Goal: Information Seeking & Learning: Learn about a topic

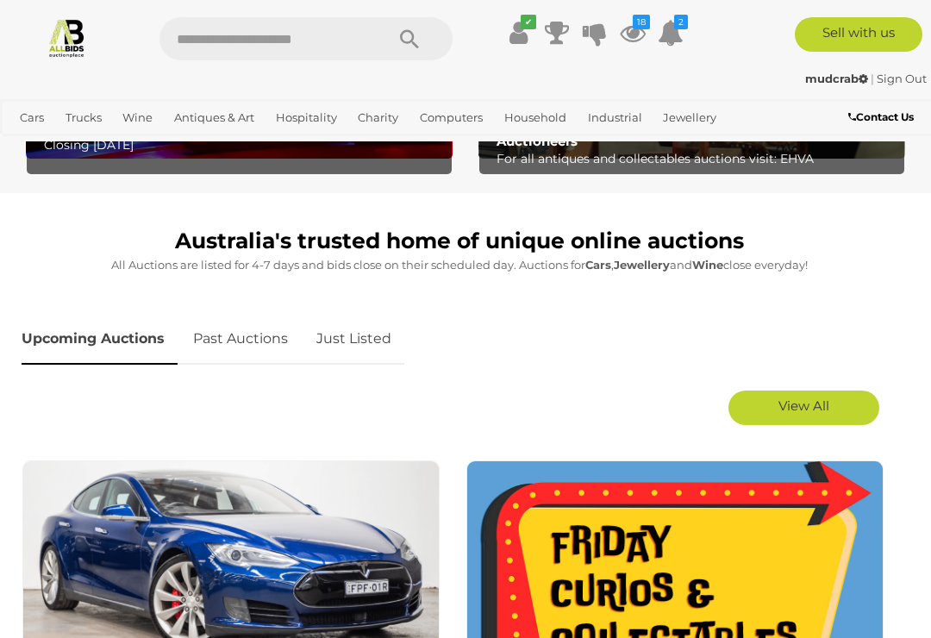
scroll to position [651, 0]
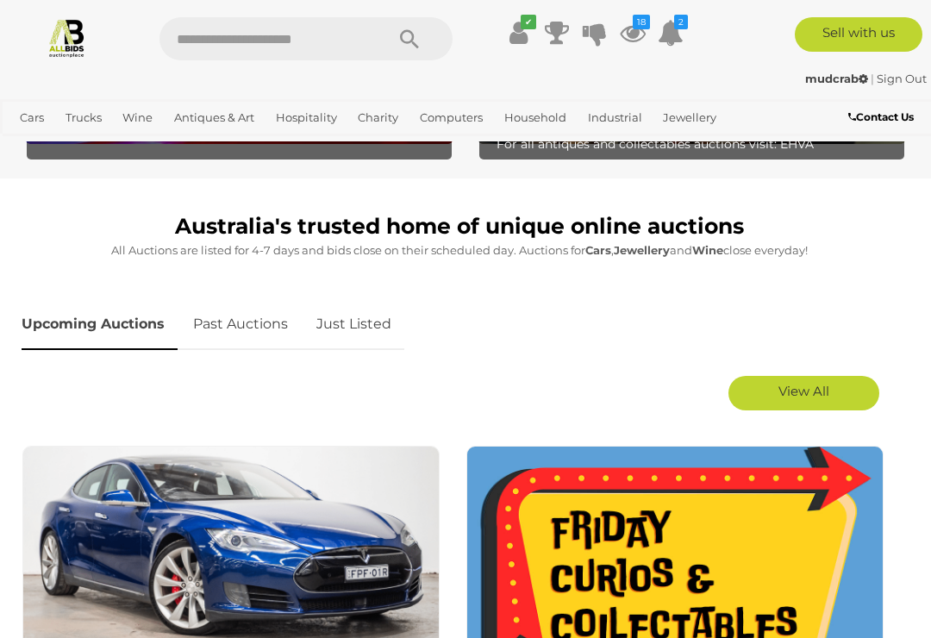
click at [362, 325] on link "Just Listed" at bounding box center [353, 324] width 101 height 51
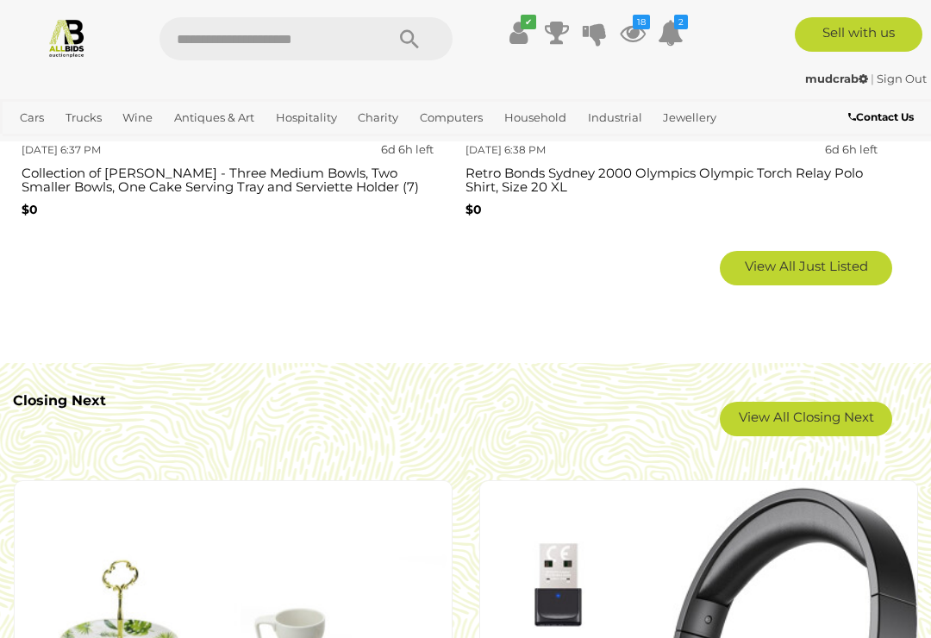
scroll to position [3054, 0]
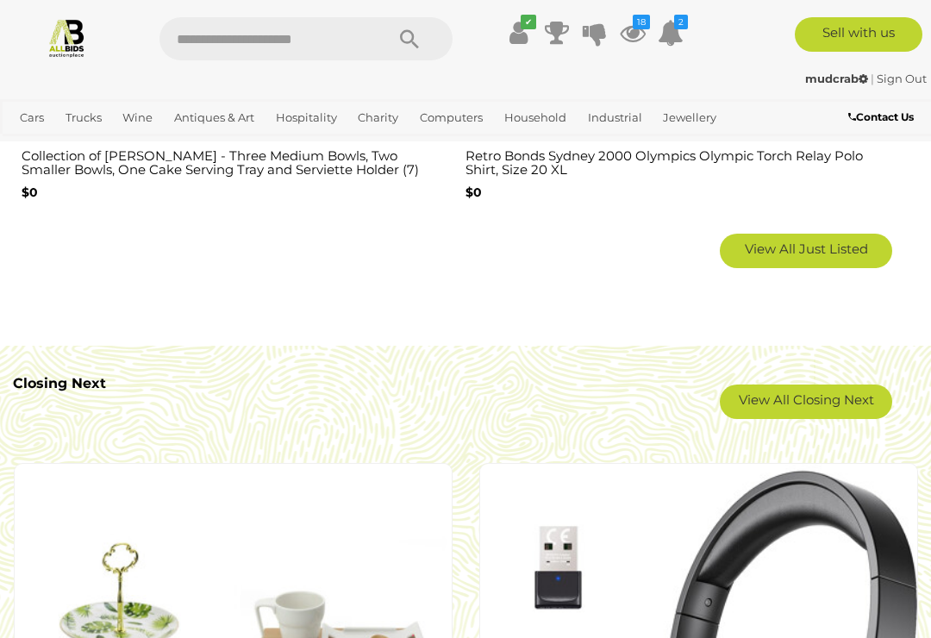
click at [837, 240] on span "View All Just Listed" at bounding box center [805, 248] width 123 height 16
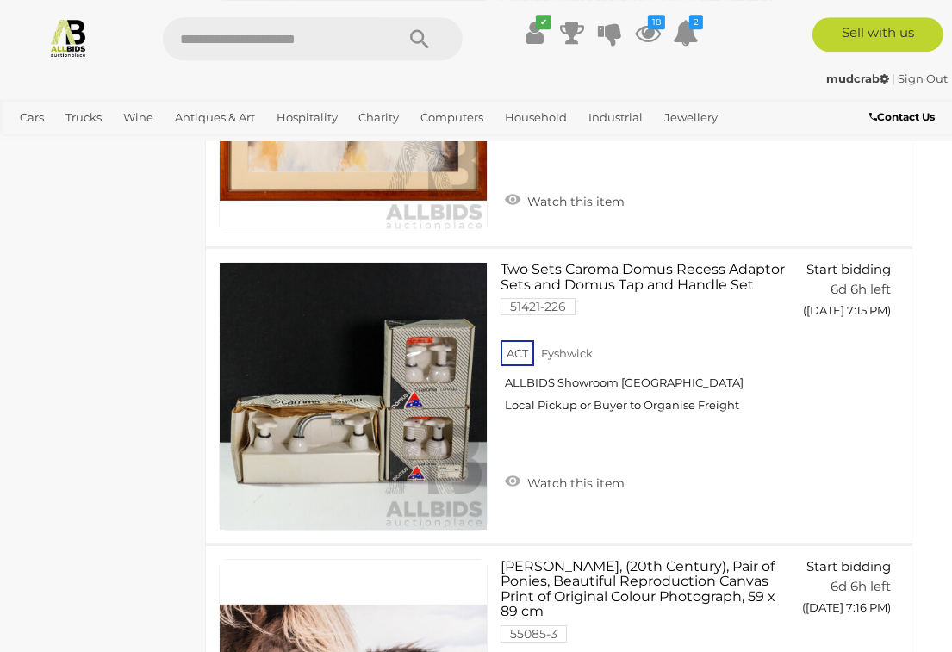
scroll to position [13299, 15]
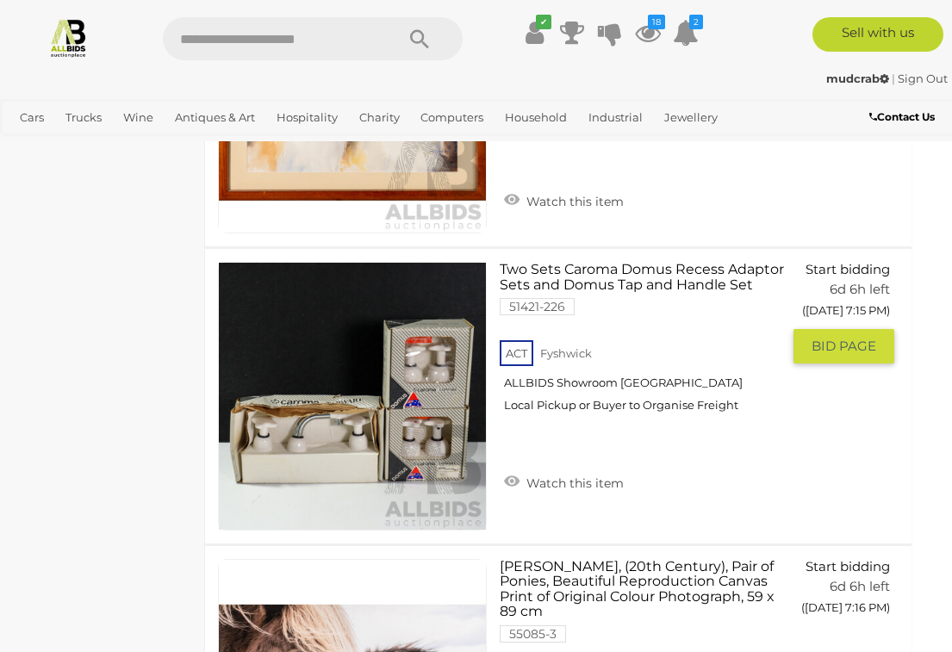
click at [415, 343] on img at bounding box center [352, 396] width 267 height 267
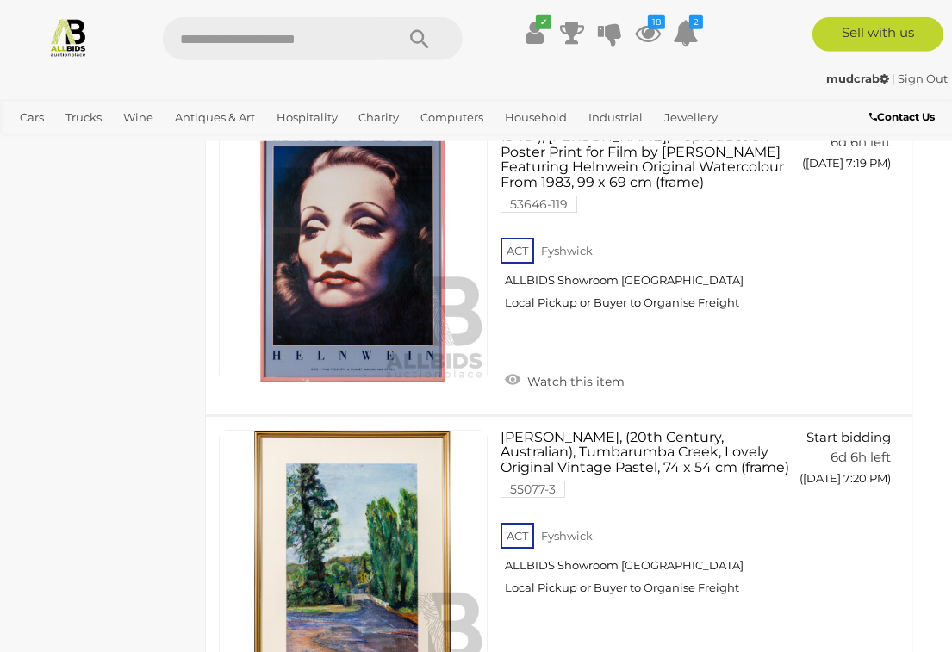
scroll to position [14684, 15]
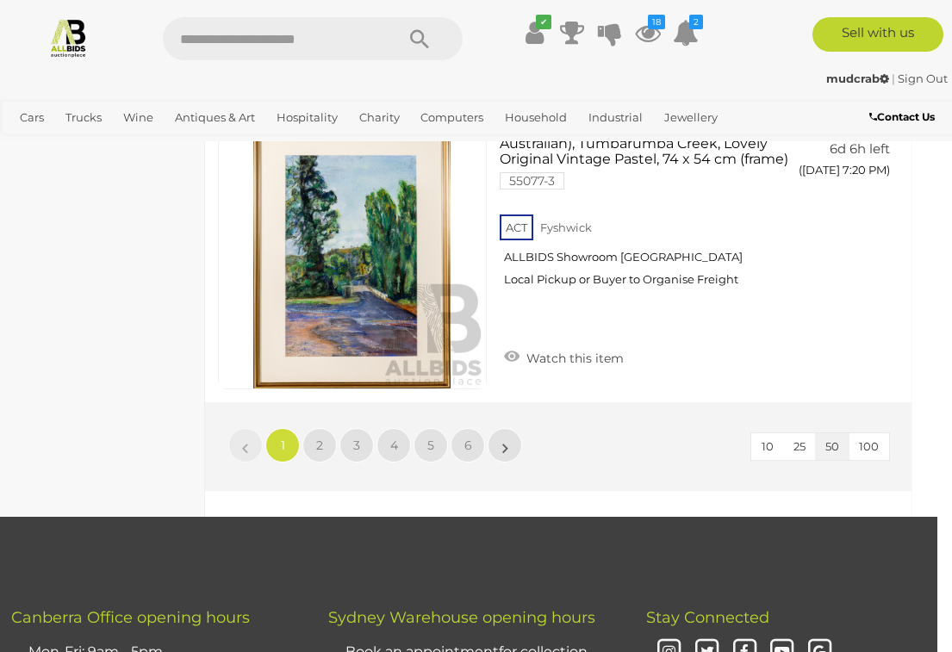
click at [322, 438] on span "2" at bounding box center [319, 446] width 7 height 16
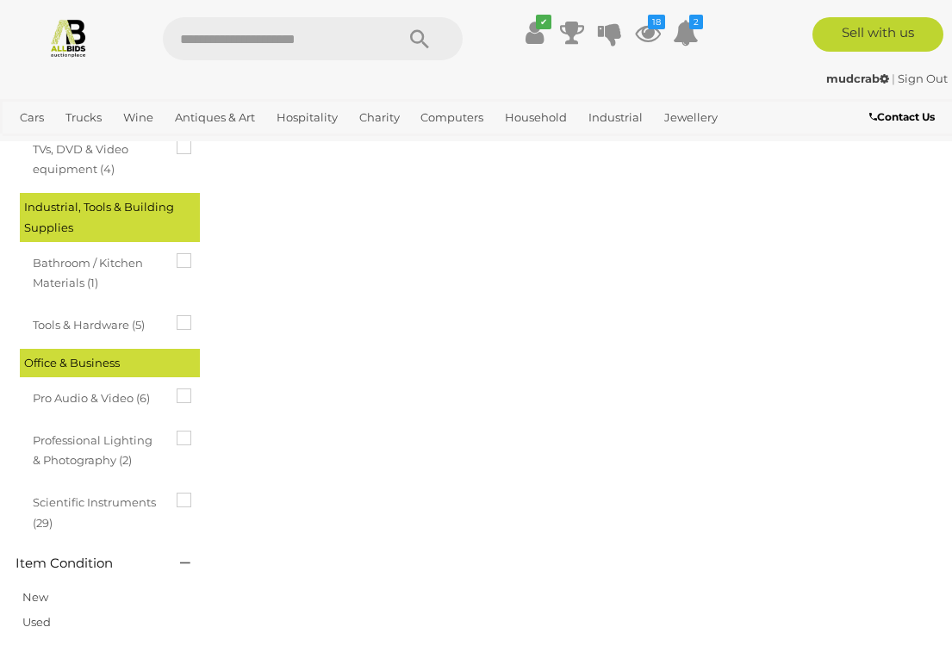
scroll to position [0, 0]
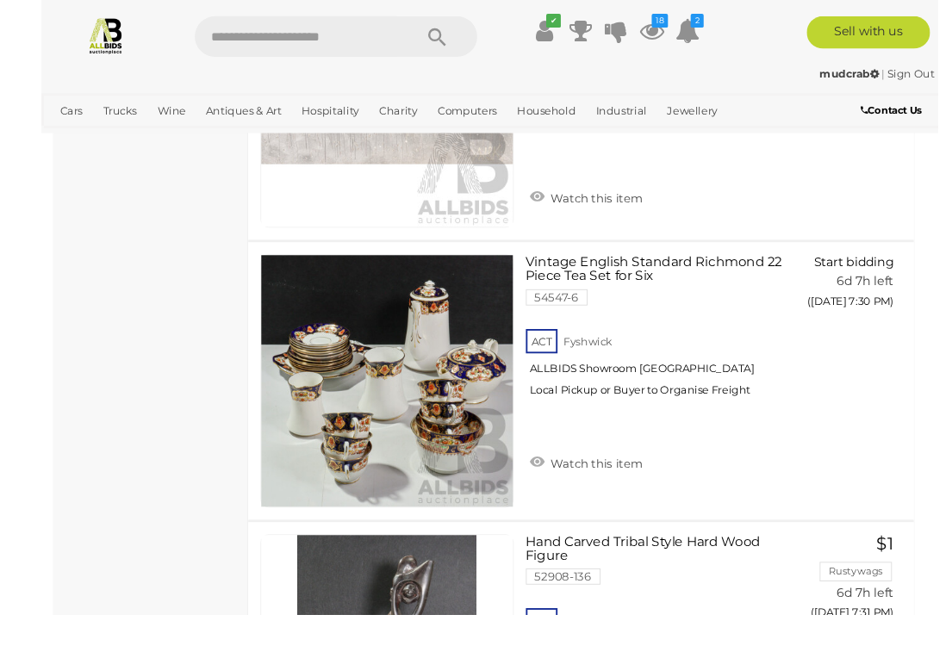
scroll to position [2799, 0]
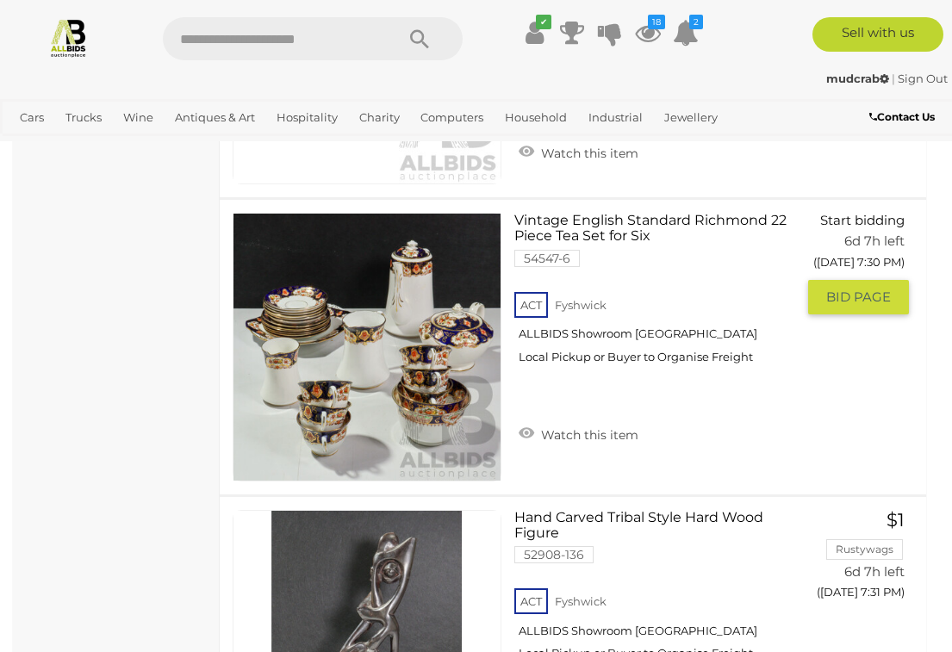
click at [528, 420] on link "Watch this item" at bounding box center [578, 433] width 128 height 26
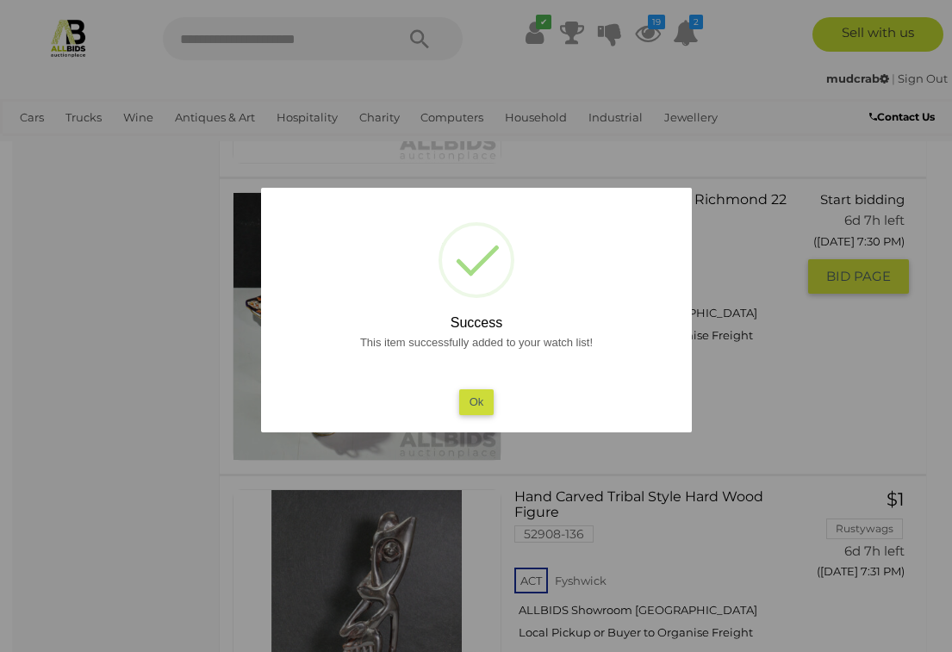
click at [479, 410] on button "Ok" at bounding box center [475, 401] width 35 height 25
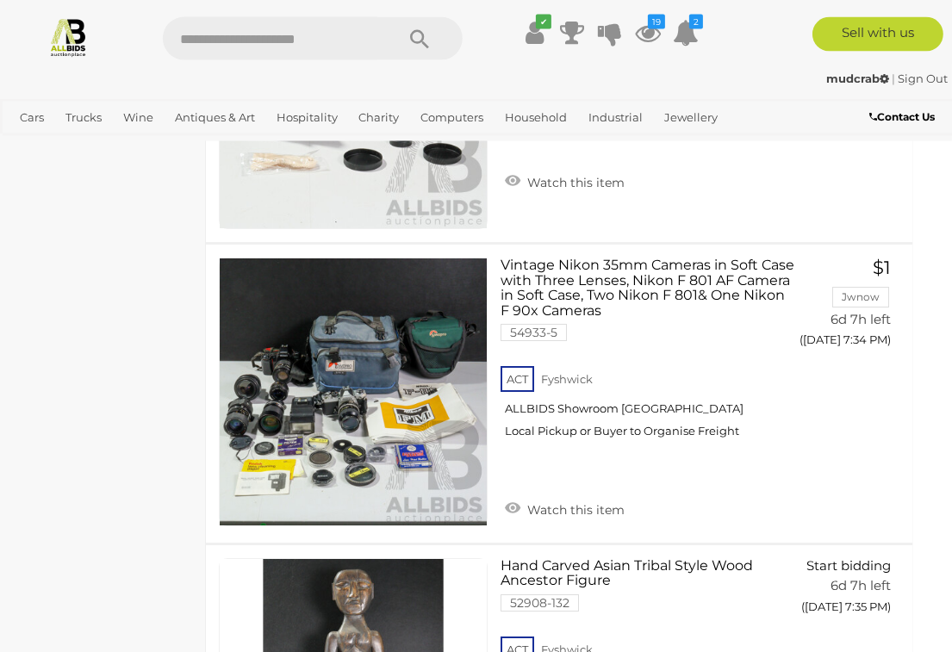
scroll to position [3944, 15]
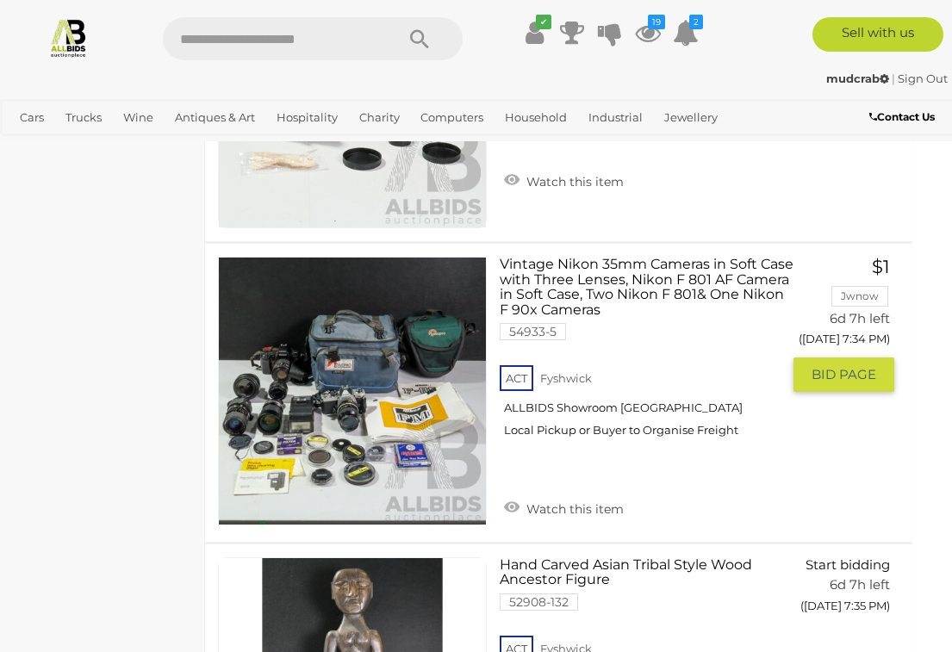
click at [380, 377] on img at bounding box center [352, 391] width 267 height 267
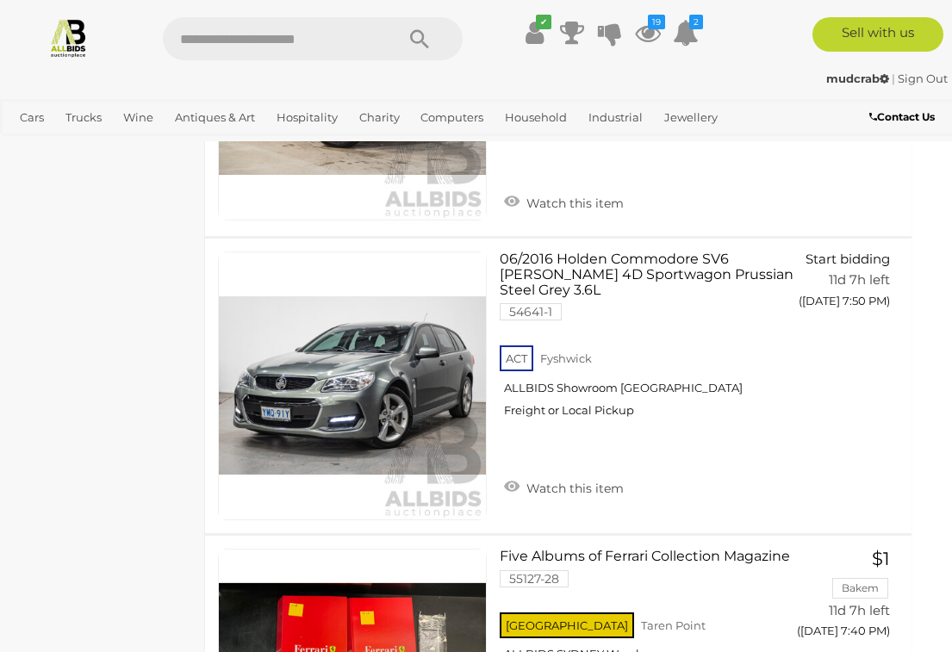
scroll to position [12004, 15]
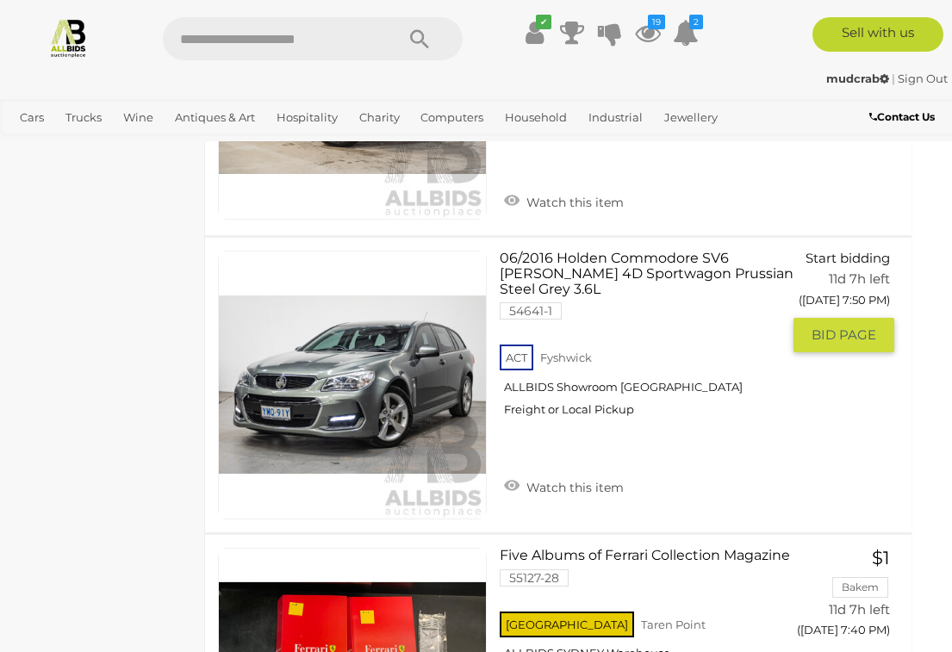
click at [384, 302] on link at bounding box center [352, 385] width 269 height 269
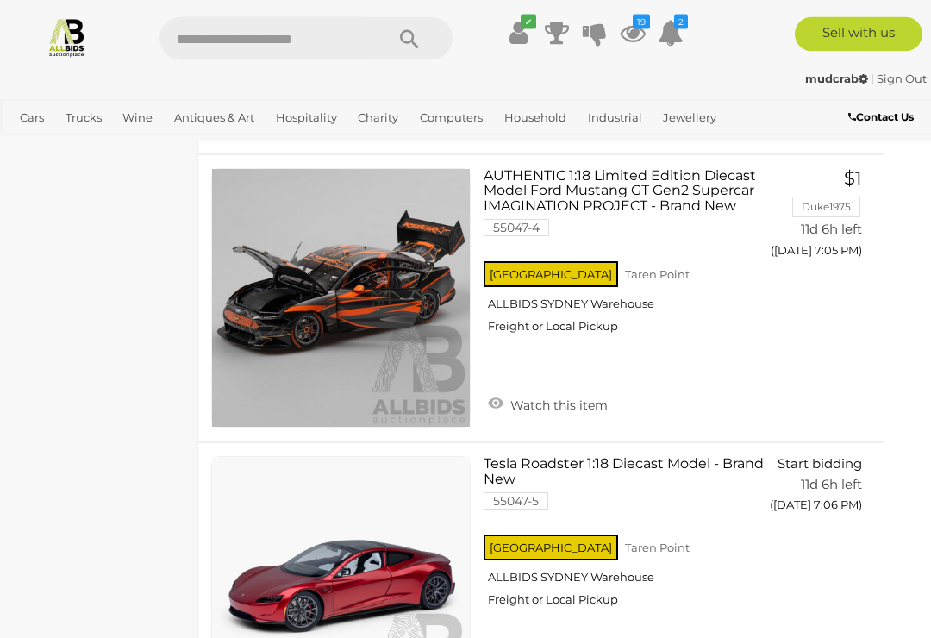
scroll to position [14243, 22]
click at [487, 390] on link "Watch this item" at bounding box center [547, 403] width 128 height 26
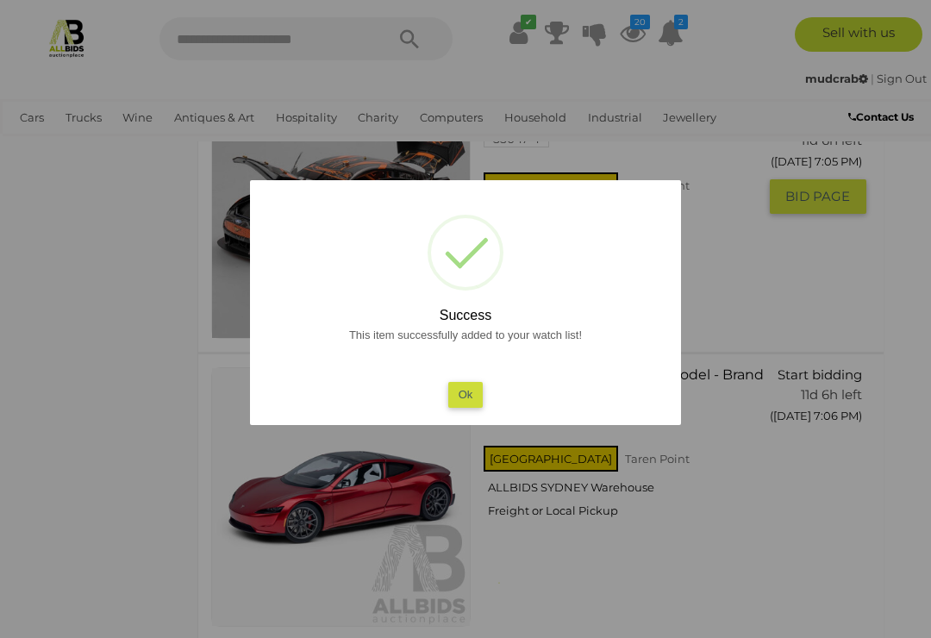
click at [470, 402] on button "Ok" at bounding box center [465, 394] width 35 height 25
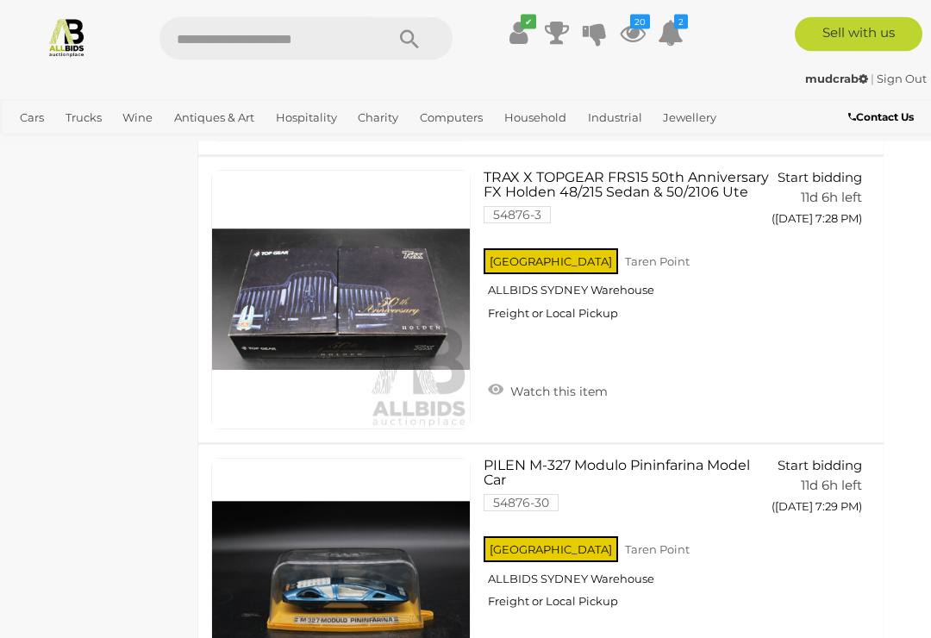
scroll to position [6154, 22]
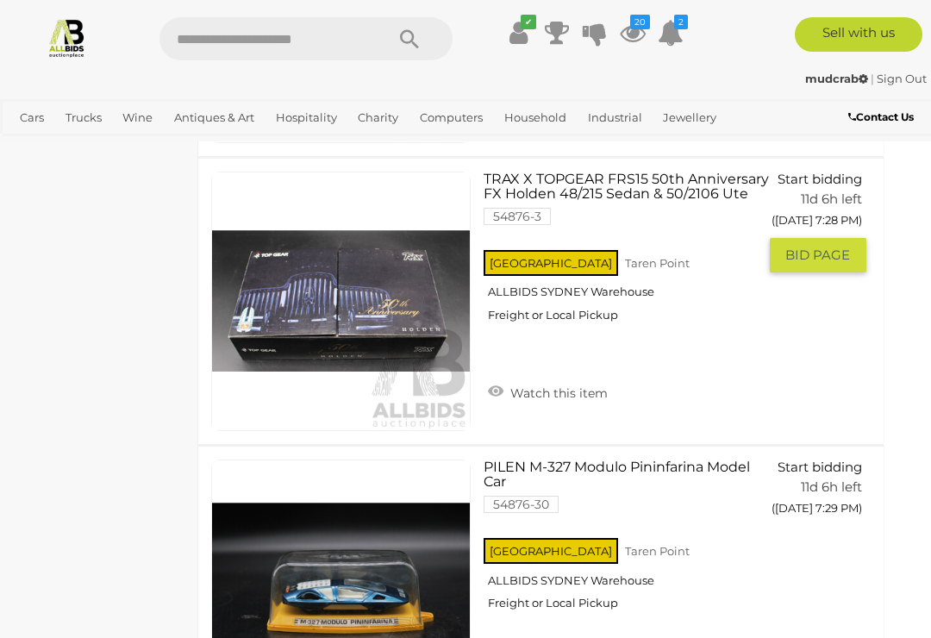
click at [498, 382] on link "Watch this item" at bounding box center [547, 391] width 128 height 26
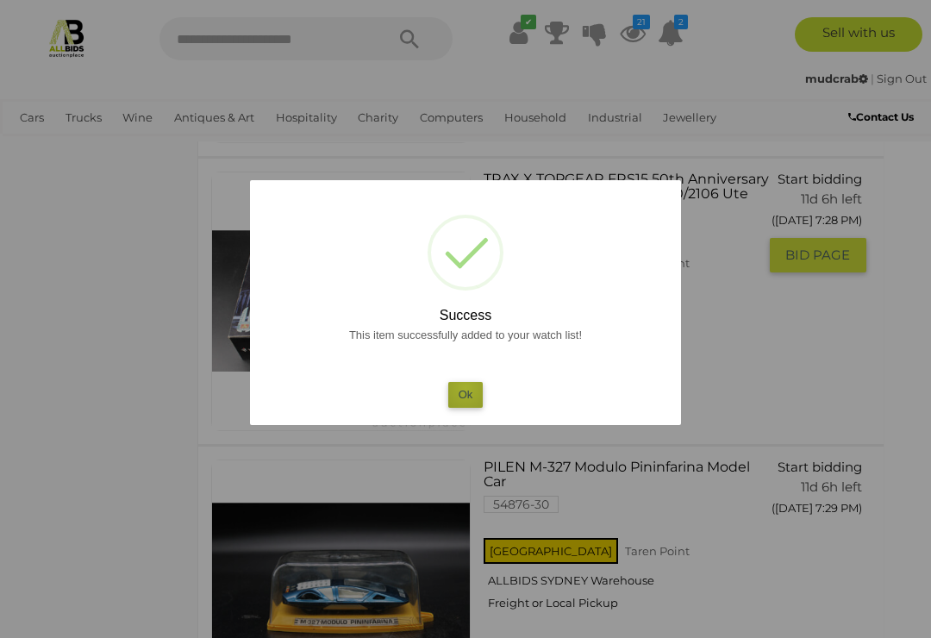
click at [466, 400] on button "Ok" at bounding box center [465, 394] width 35 height 25
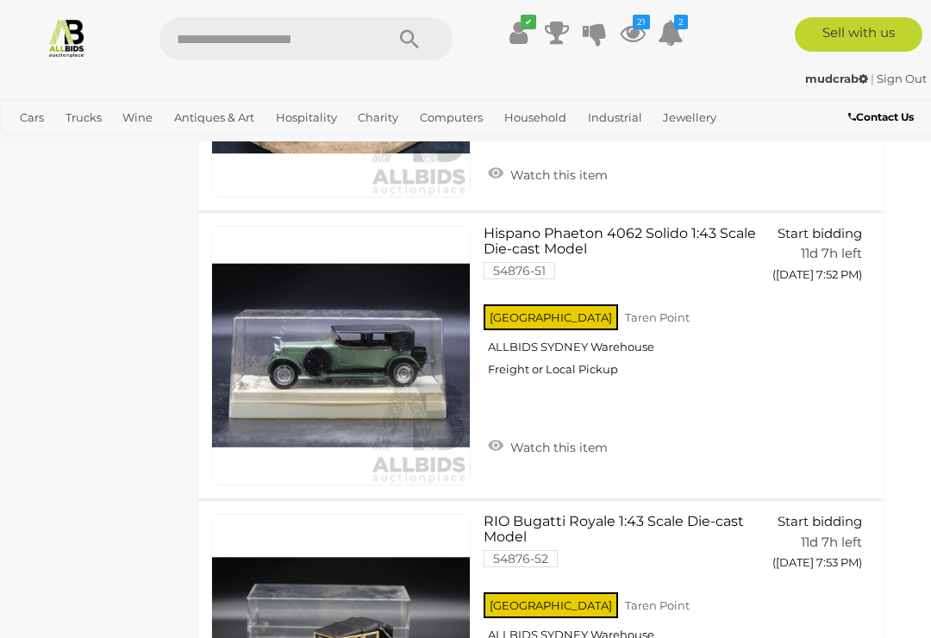
scroll to position [13025, 22]
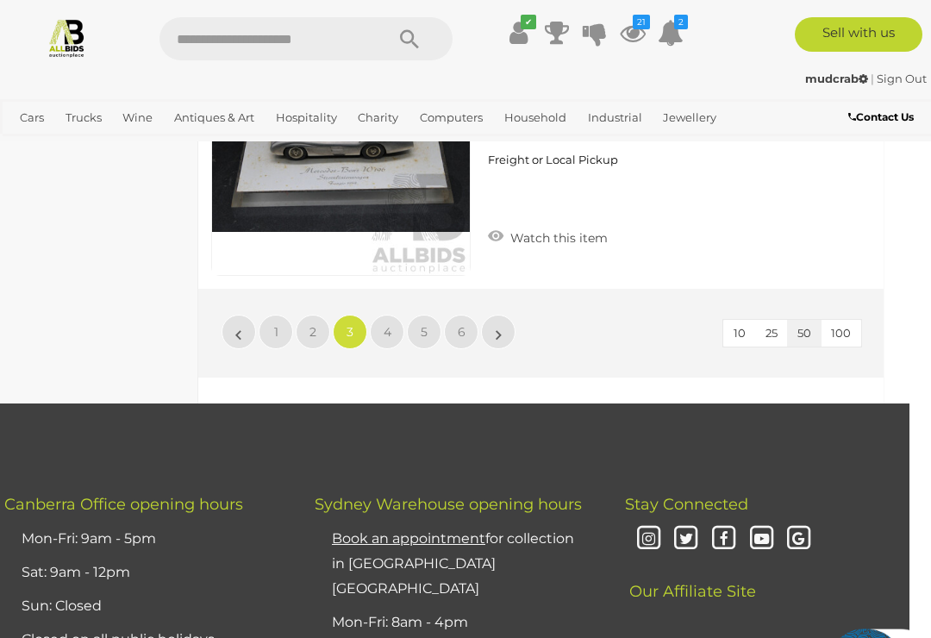
click at [385, 318] on link "4" at bounding box center [387, 331] width 34 height 34
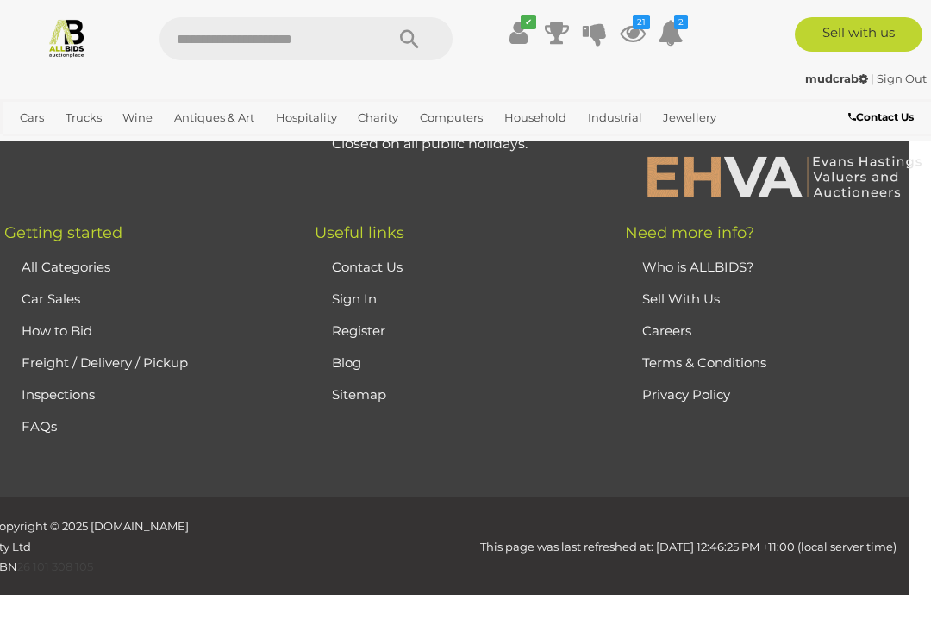
scroll to position [0, 0]
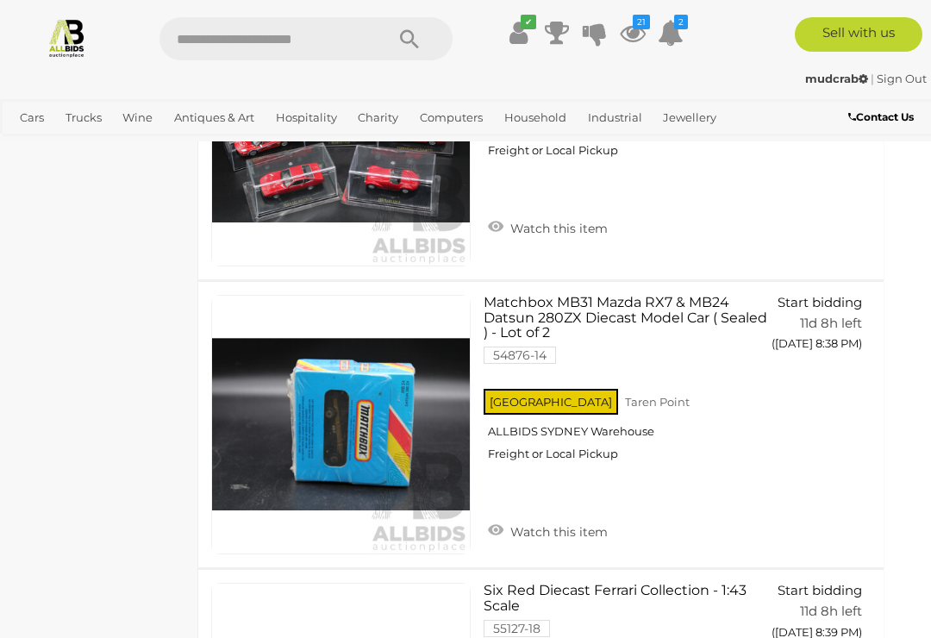
scroll to position [11826, 22]
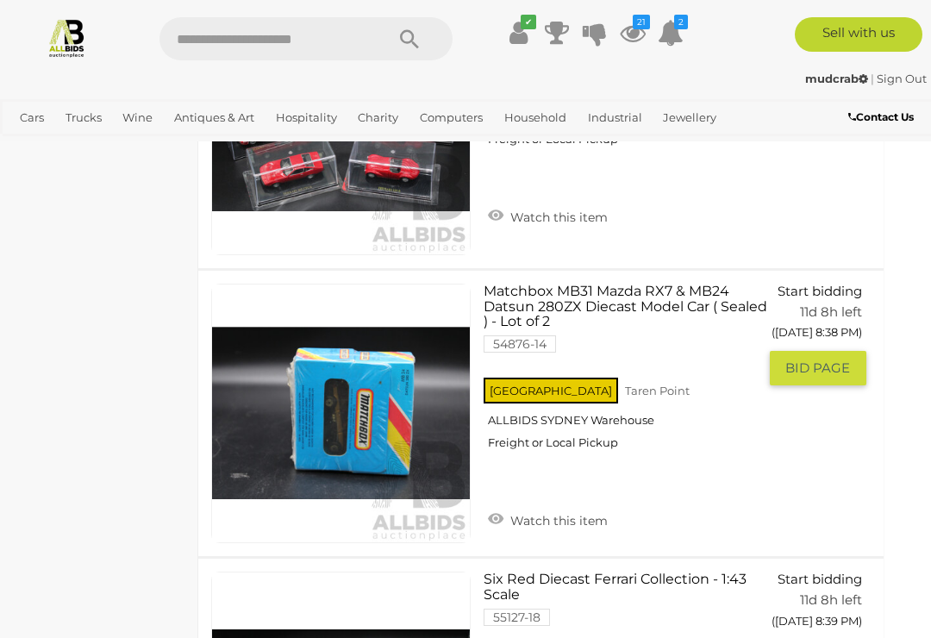
click at [386, 396] on link at bounding box center [340, 412] width 259 height 259
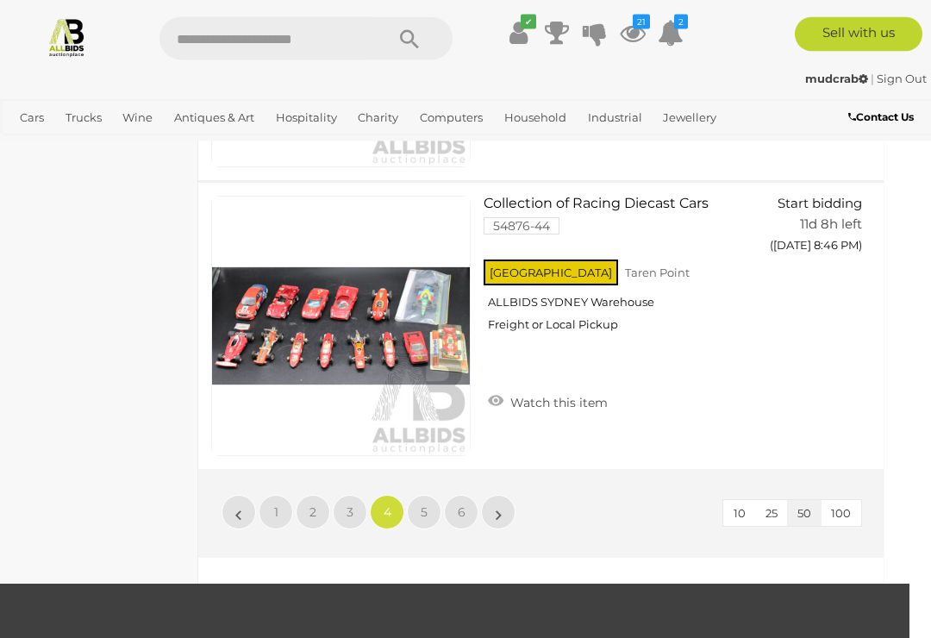
scroll to position [14233, 22]
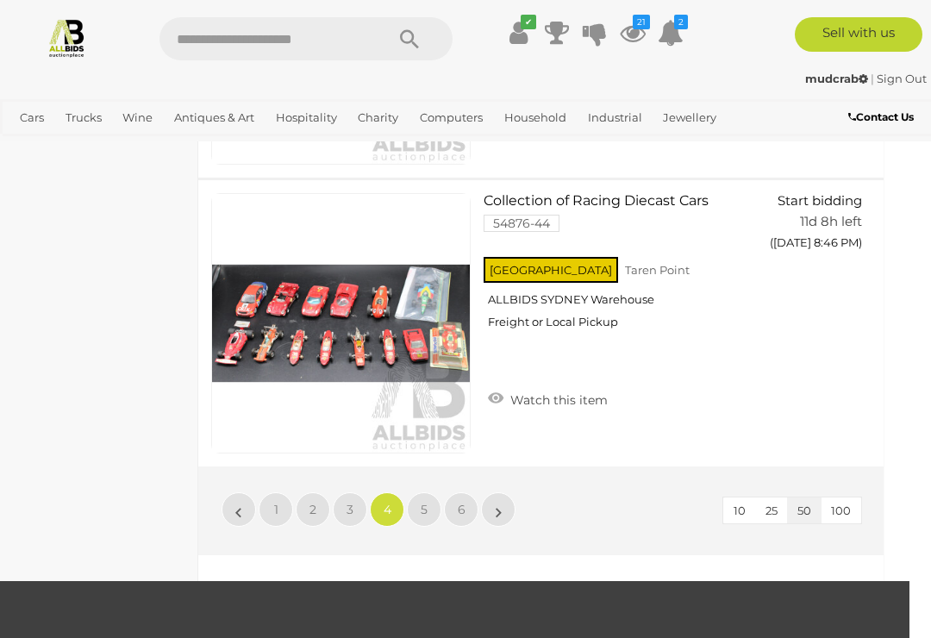
click at [426, 501] on span "5" at bounding box center [423, 509] width 7 height 16
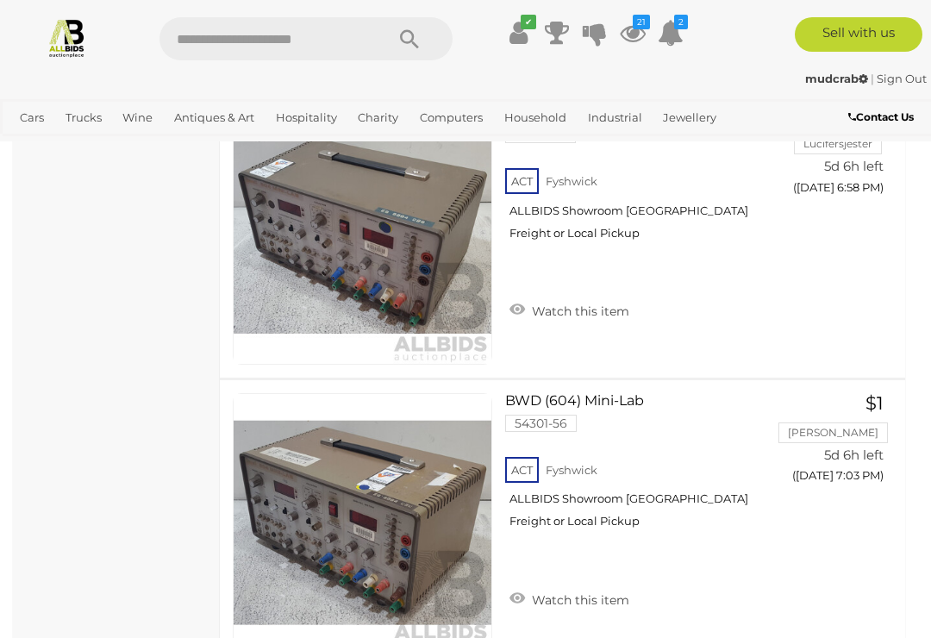
scroll to position [6565, 0]
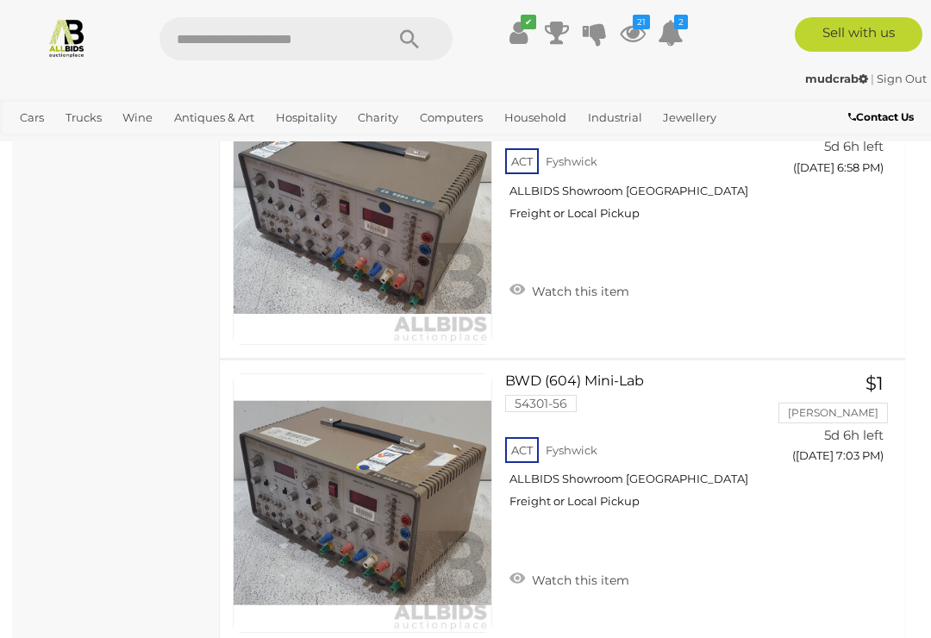
click at [196, 36] on input "text" at bounding box center [263, 38] width 208 height 43
type input "*****"
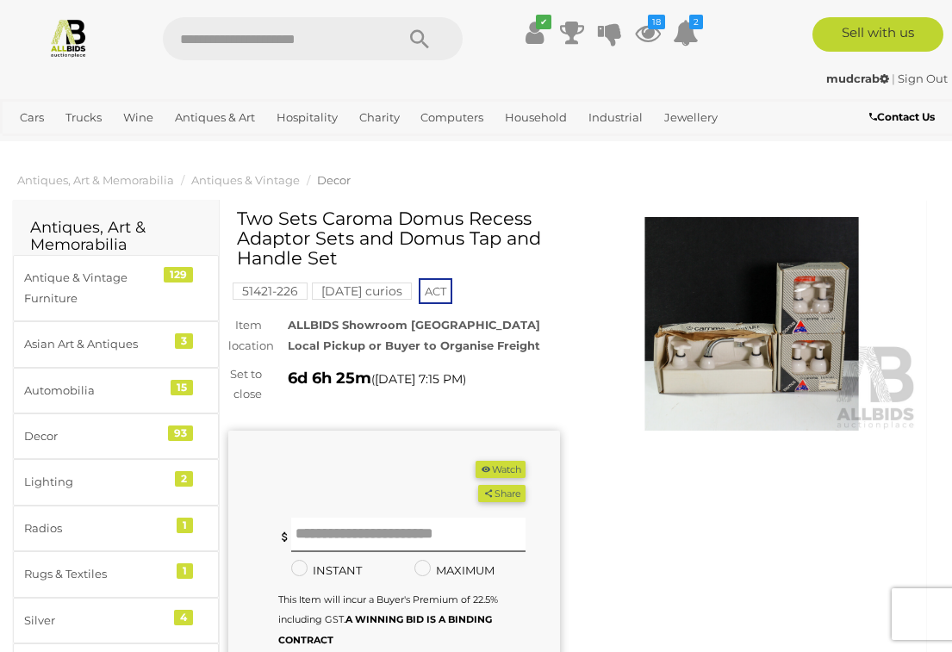
scroll to position [2, 0]
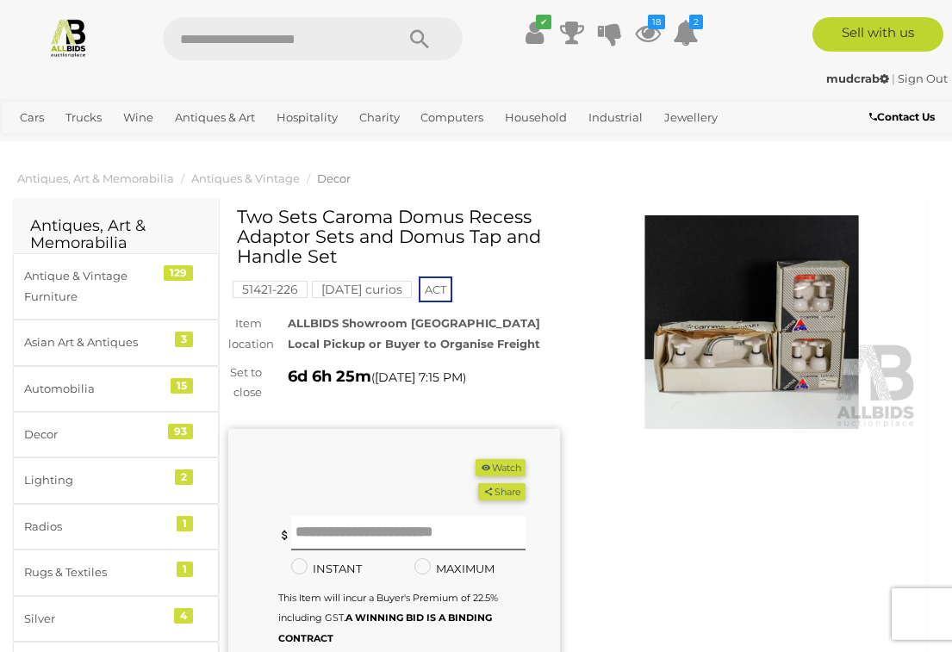
click at [762, 328] on img at bounding box center [752, 322] width 332 height 214
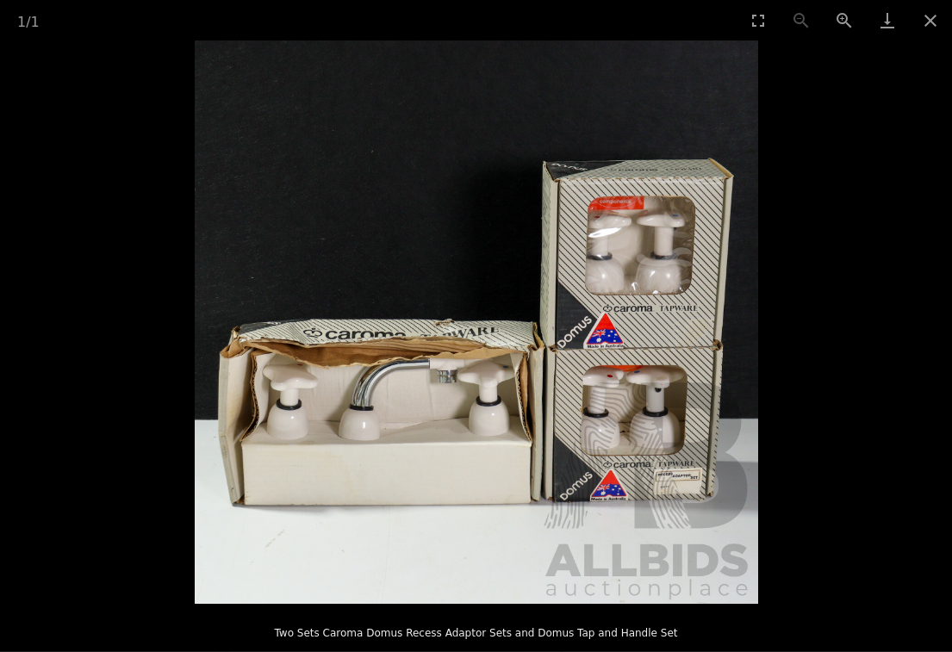
click at [937, 22] on button "Close gallery" at bounding box center [930, 20] width 43 height 40
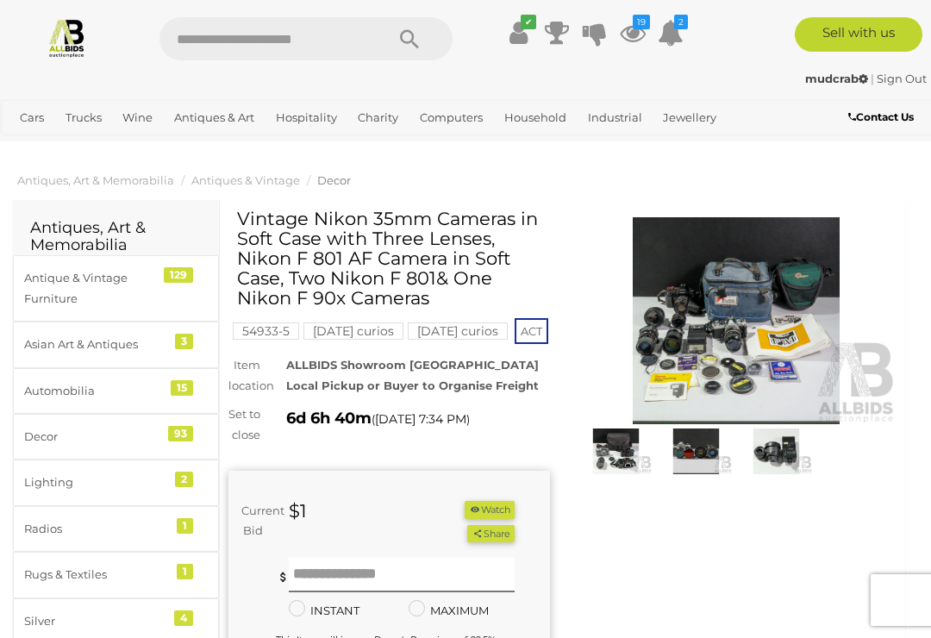
click at [744, 313] on img at bounding box center [736, 320] width 321 height 207
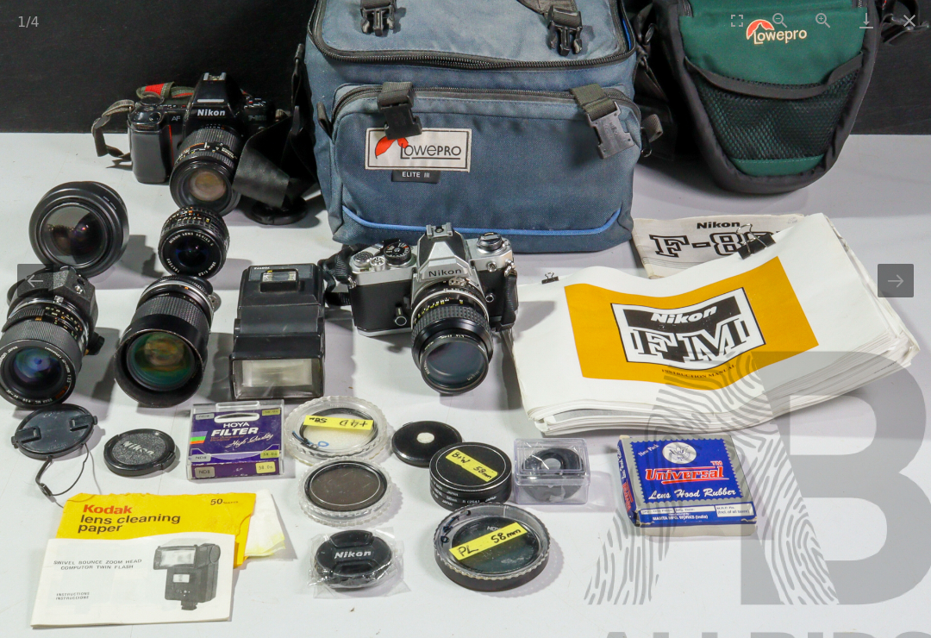
click at [896, 283] on button "Next slide" at bounding box center [895, 281] width 36 height 34
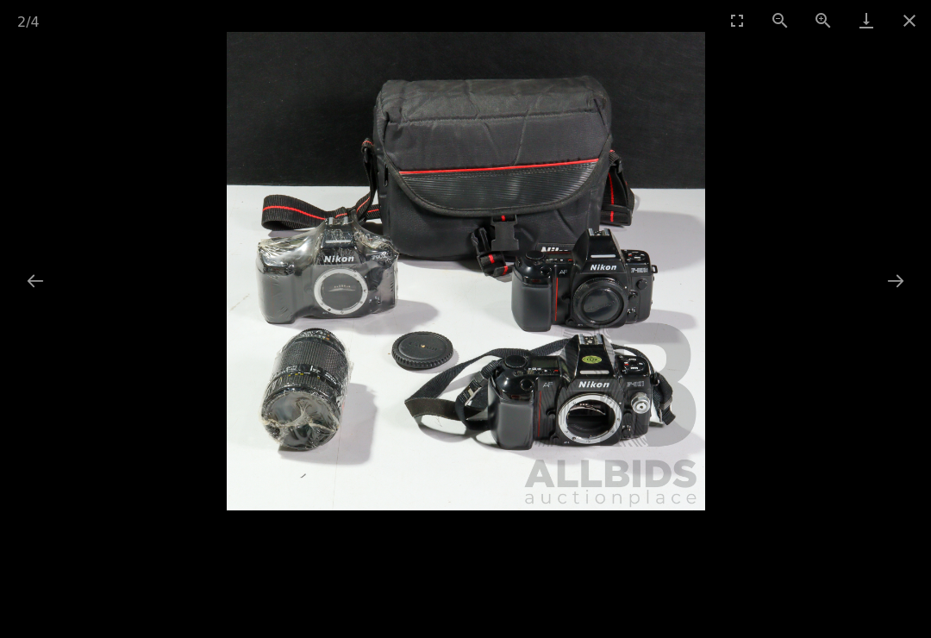
click at [893, 277] on button "Next slide" at bounding box center [895, 281] width 36 height 34
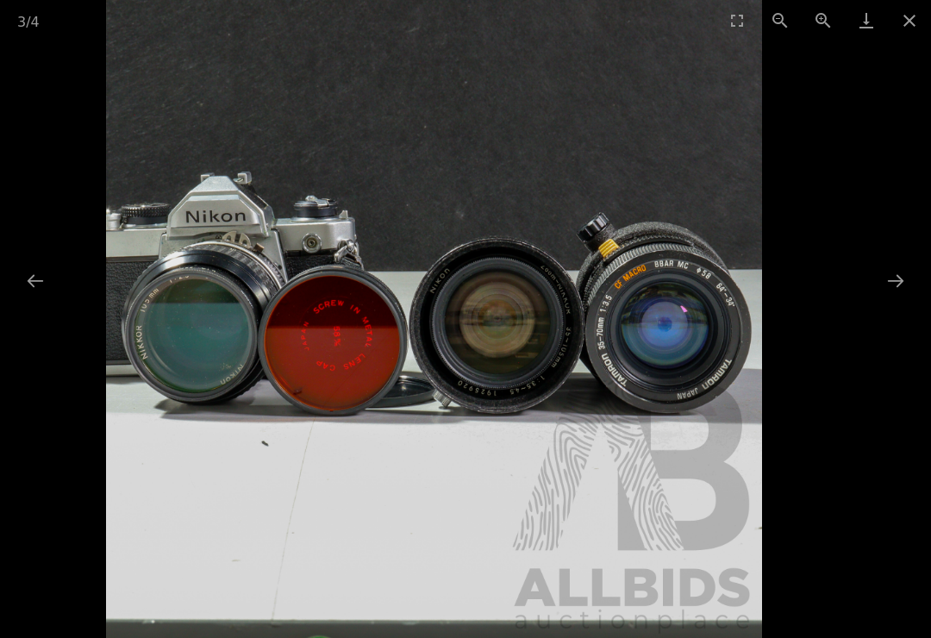
click at [882, 282] on button "Next slide" at bounding box center [895, 281] width 36 height 34
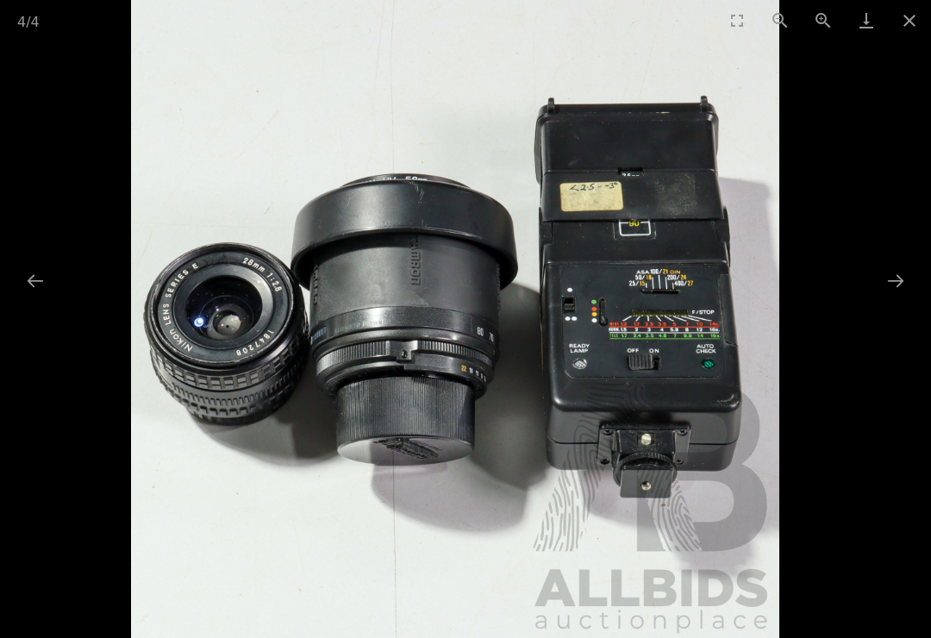
click at [885, 271] on button "Next slide" at bounding box center [895, 281] width 36 height 34
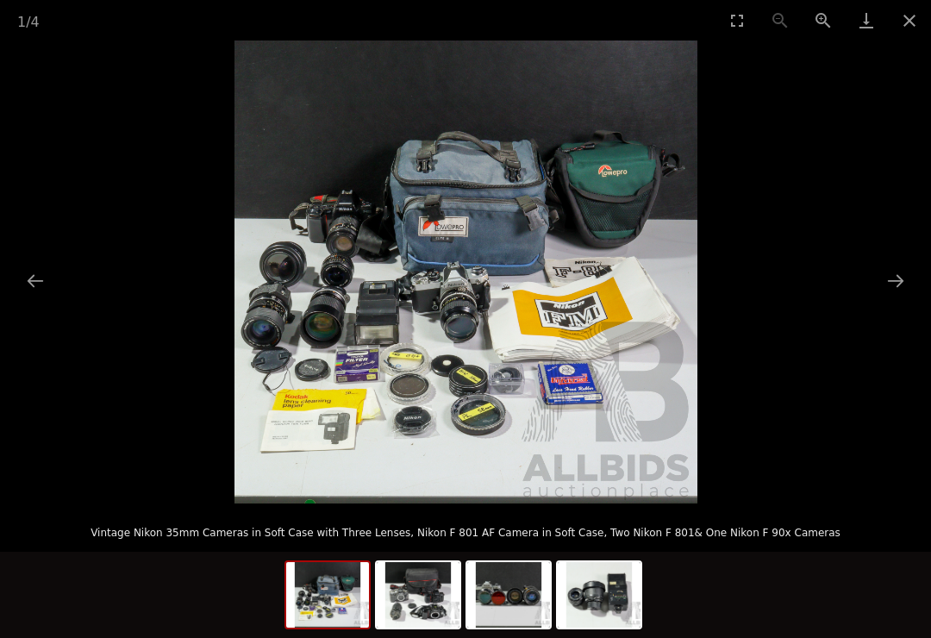
click at [911, 22] on button "Close gallery" at bounding box center [908, 20] width 43 height 40
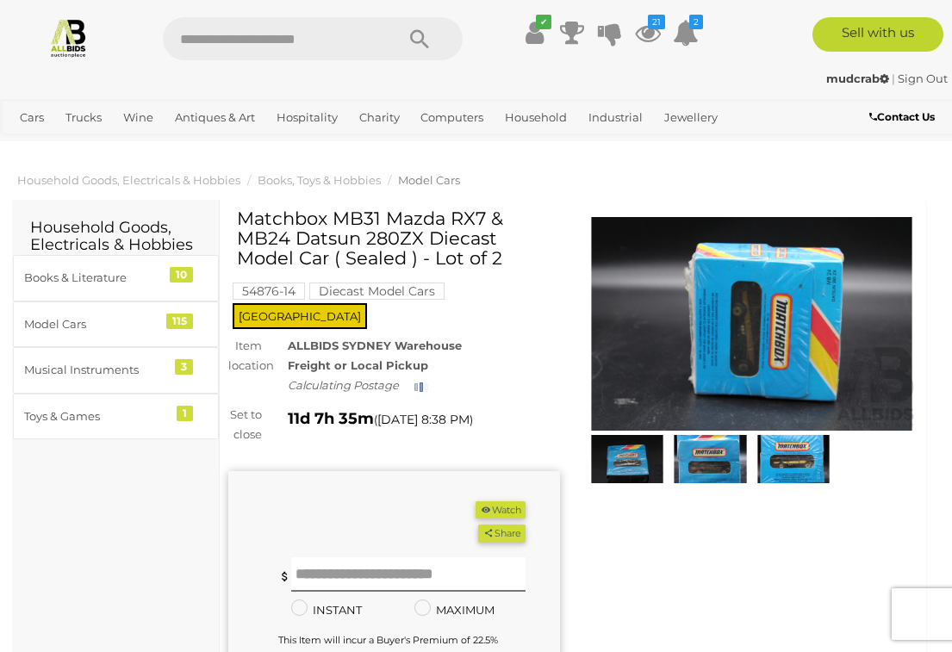
scroll to position [2, 0]
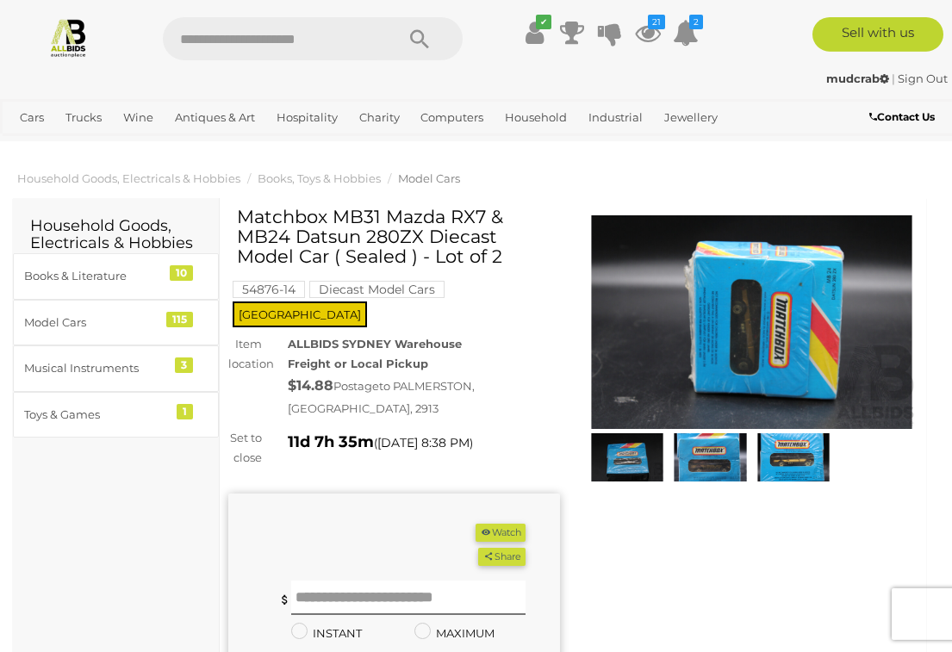
click at [718, 456] on img at bounding box center [710, 457] width 74 height 48
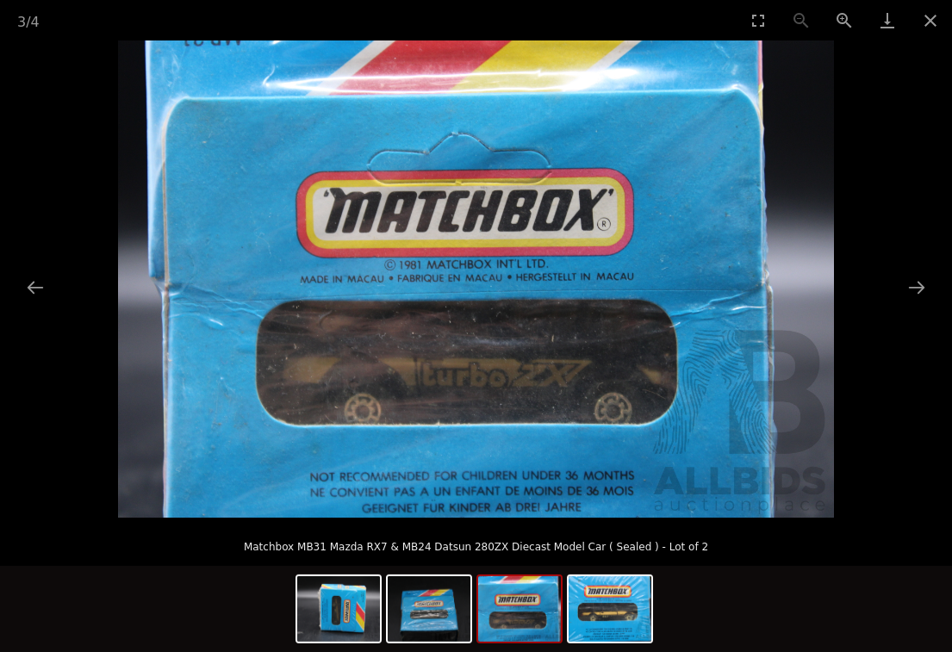
click at [514, 608] on img at bounding box center [519, 608] width 83 height 65
click at [604, 603] on img at bounding box center [610, 608] width 83 height 65
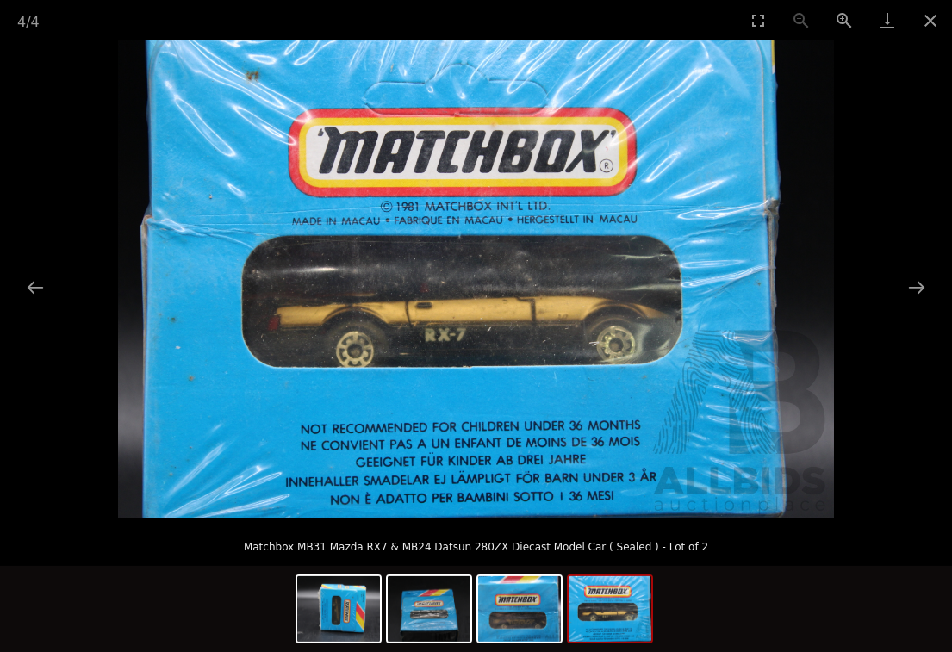
click at [520, 612] on img at bounding box center [519, 608] width 83 height 65
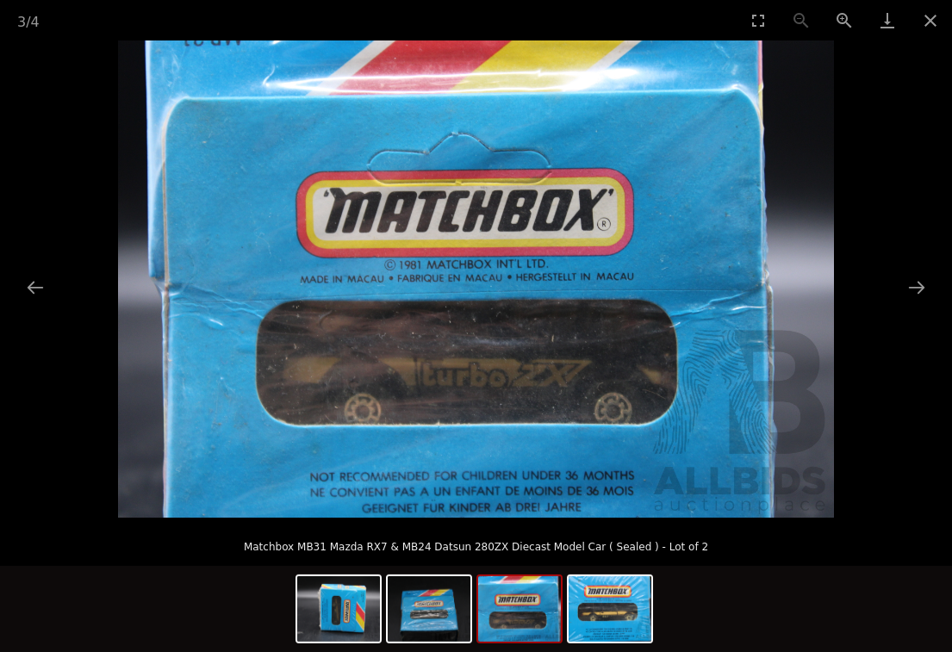
click at [926, 19] on button "Close gallery" at bounding box center [930, 20] width 43 height 40
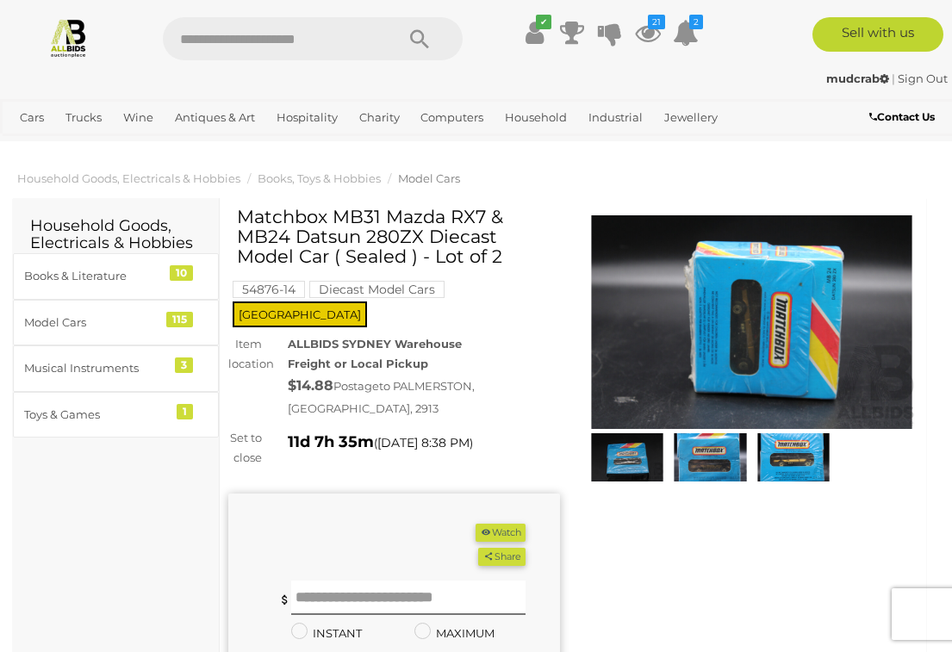
click at [500, 524] on button "Watch" at bounding box center [501, 533] width 50 height 18
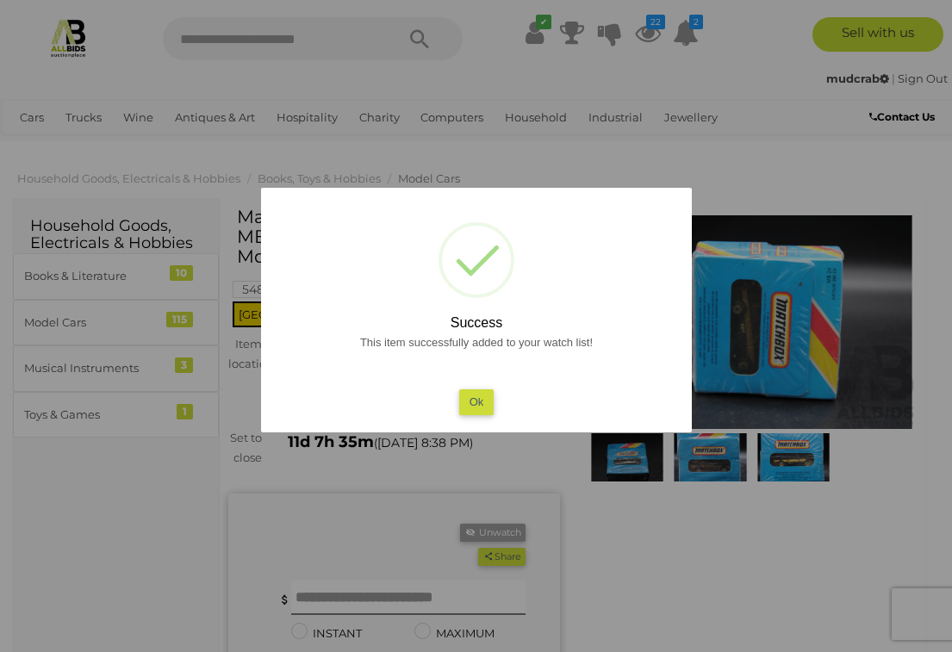
click at [478, 400] on button "Ok" at bounding box center [475, 401] width 35 height 25
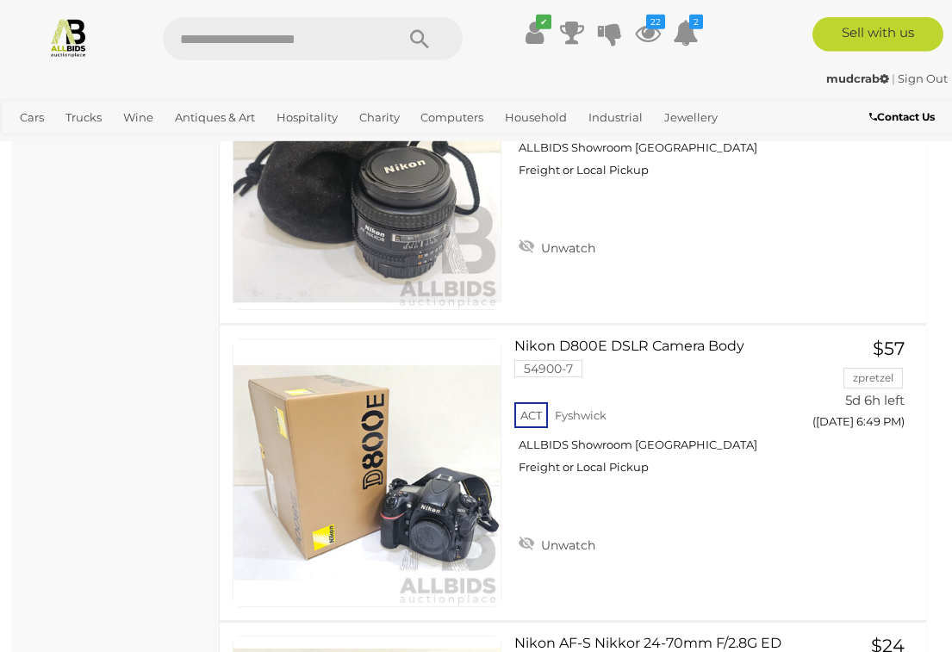
scroll to position [830, 0]
click at [416, 510] on img at bounding box center [366, 472] width 267 height 267
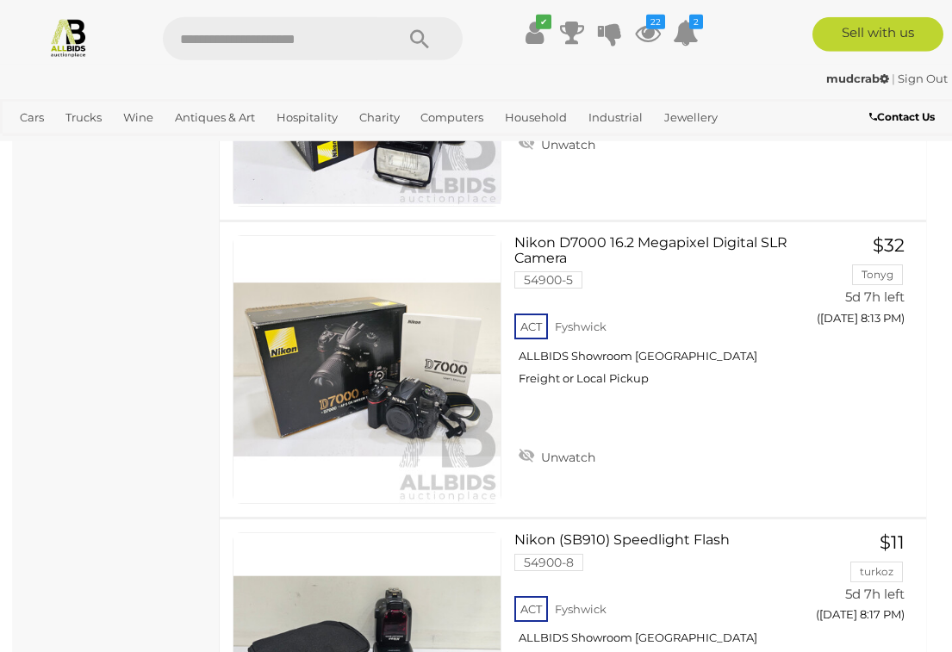
scroll to position [2716, 0]
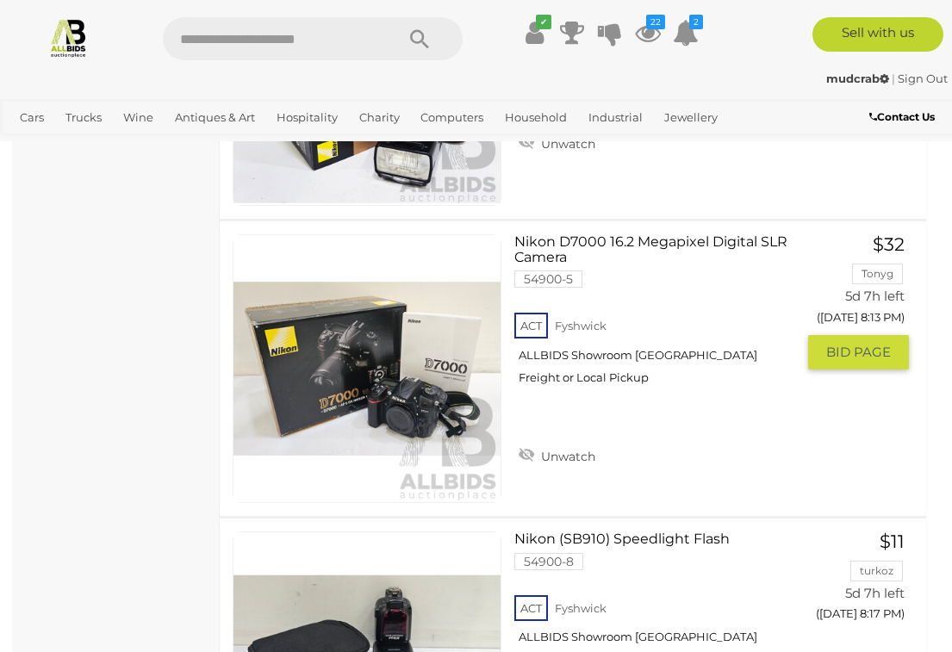
click at [422, 400] on img at bounding box center [366, 368] width 267 height 267
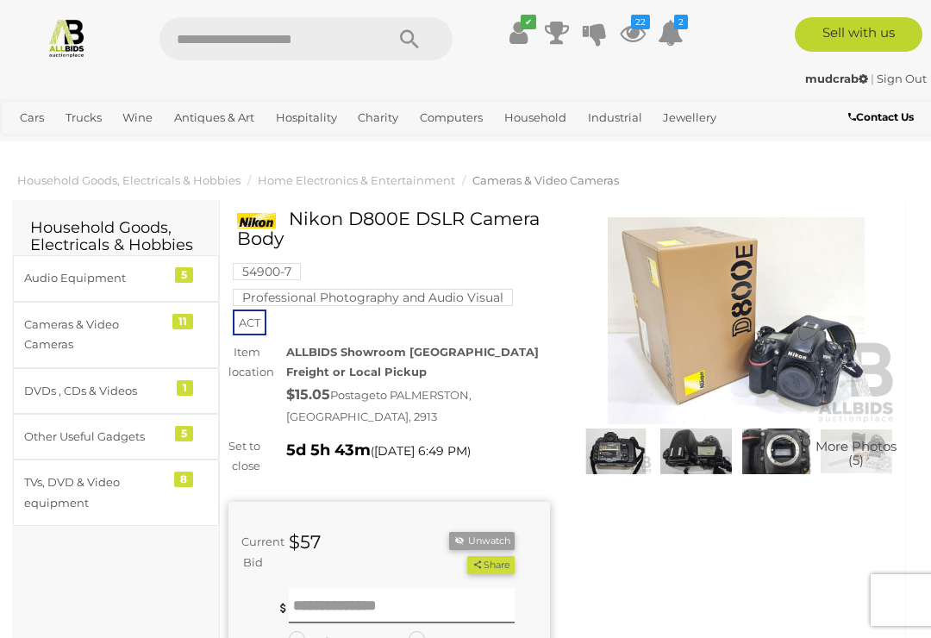
click at [697, 452] on img at bounding box center [696, 451] width 72 height 47
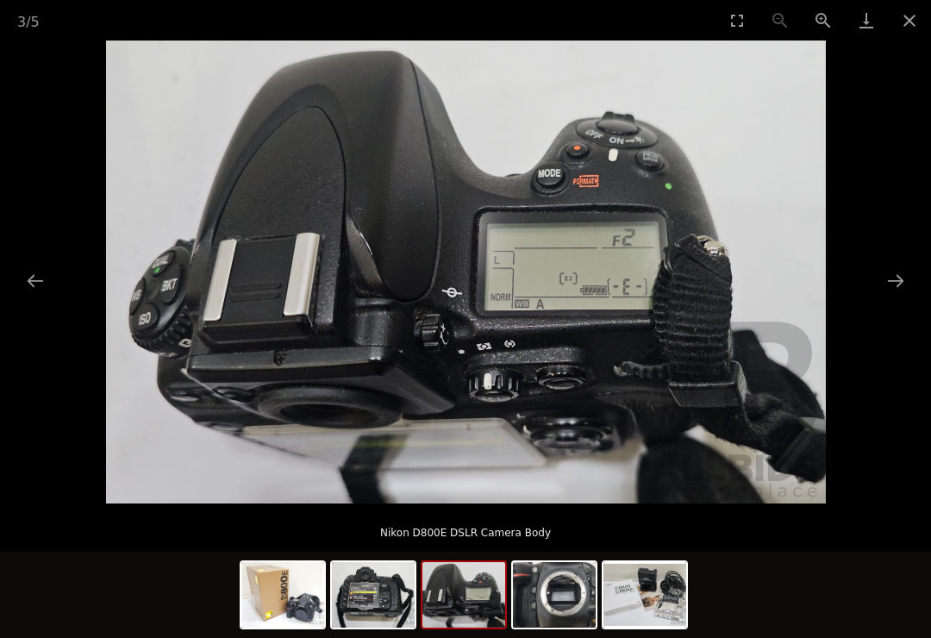
click at [658, 594] on img at bounding box center [644, 594] width 83 height 65
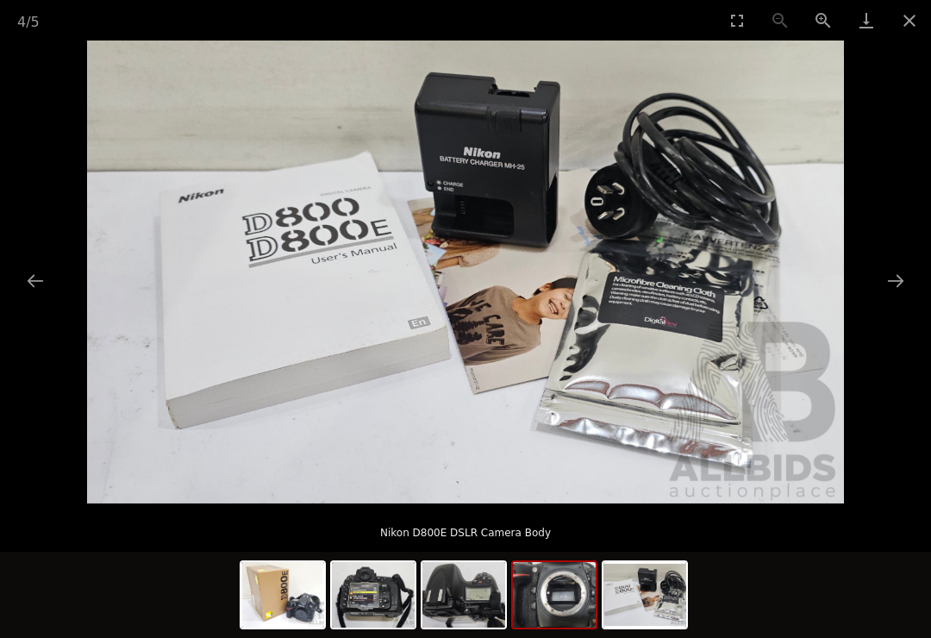
click at [554, 594] on img at bounding box center [554, 594] width 83 height 65
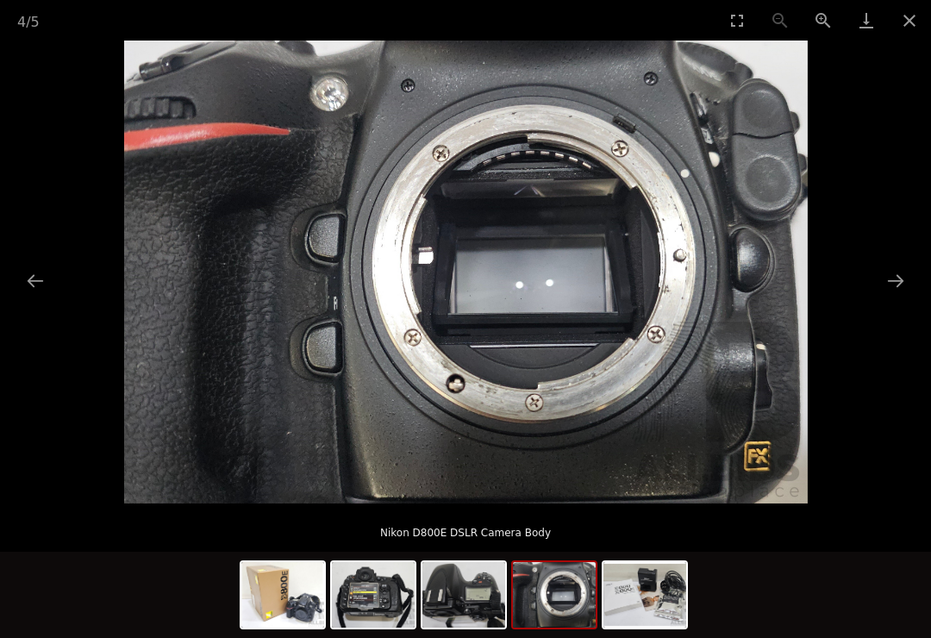
click at [474, 602] on img at bounding box center [463, 594] width 83 height 65
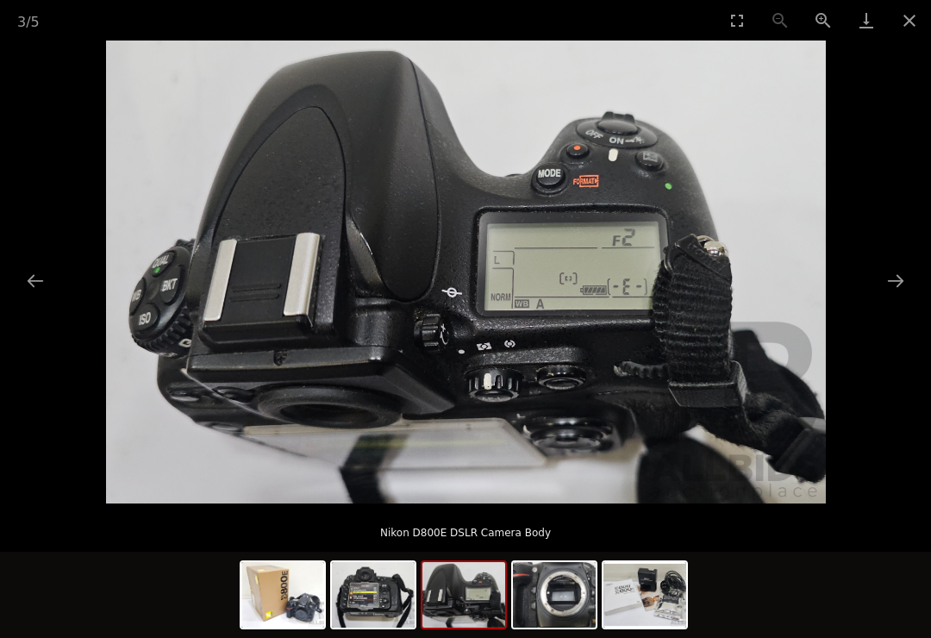
click at [377, 596] on img at bounding box center [373, 594] width 83 height 65
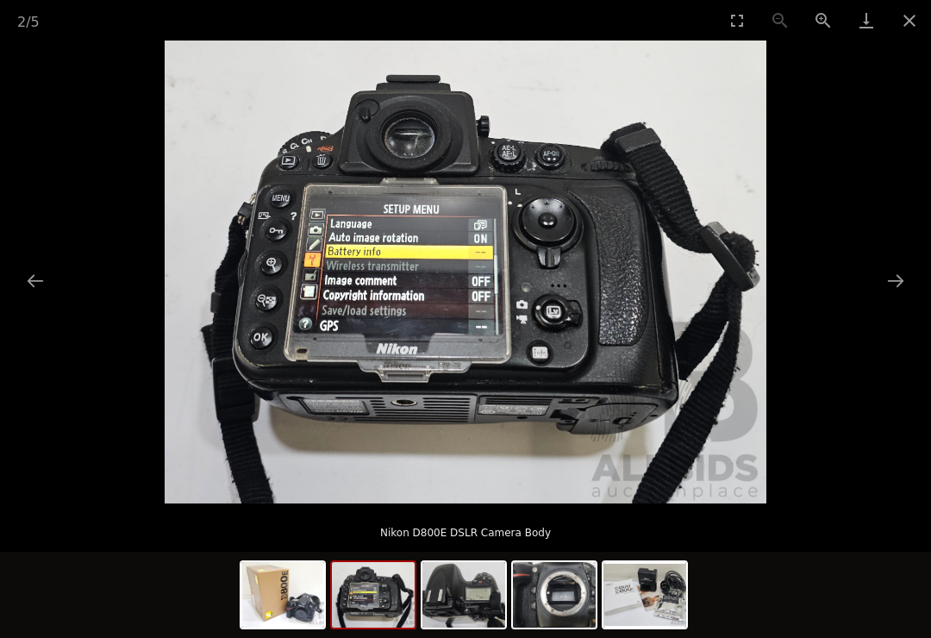
click at [298, 579] on img at bounding box center [282, 594] width 83 height 65
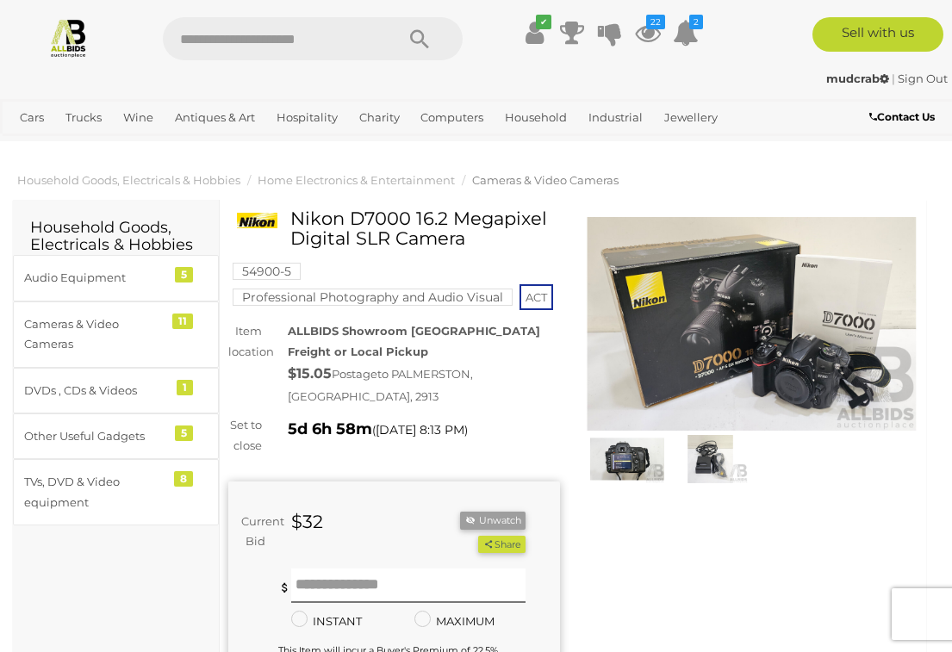
scroll to position [2, 0]
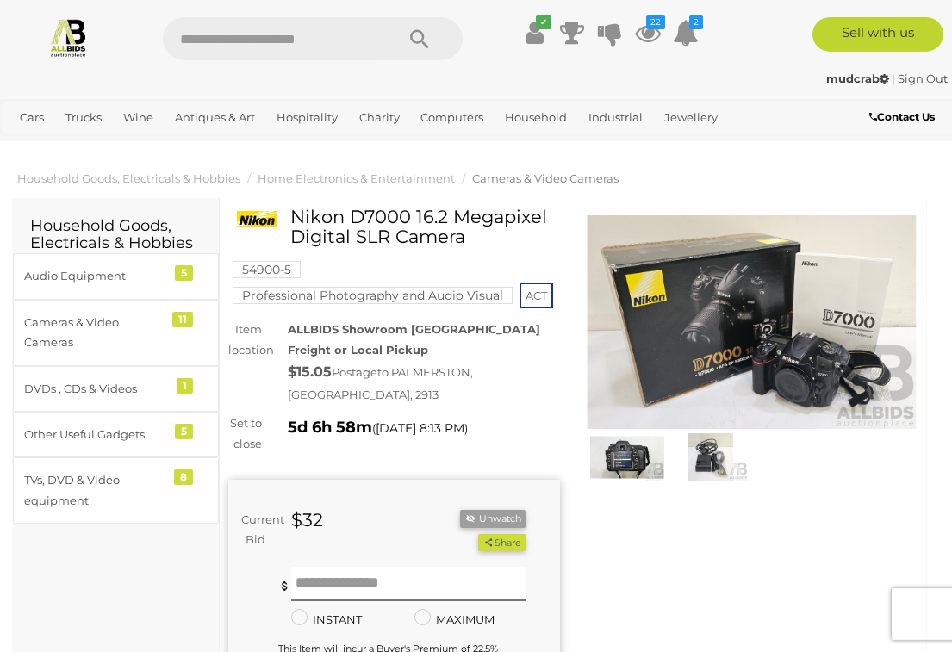
click at [713, 456] on img at bounding box center [710, 457] width 74 height 48
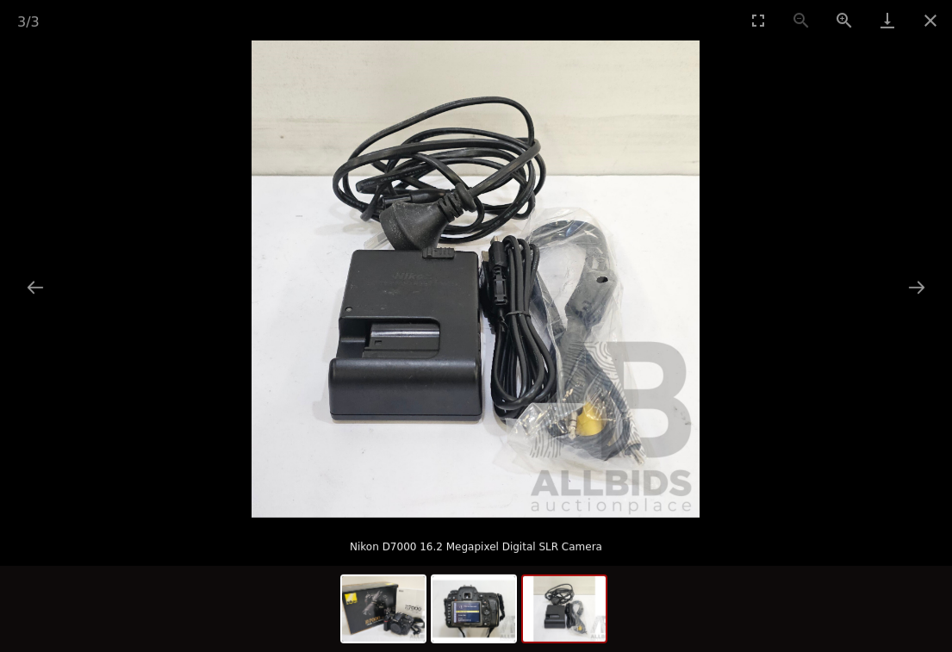
click at [393, 611] on img at bounding box center [383, 608] width 83 height 65
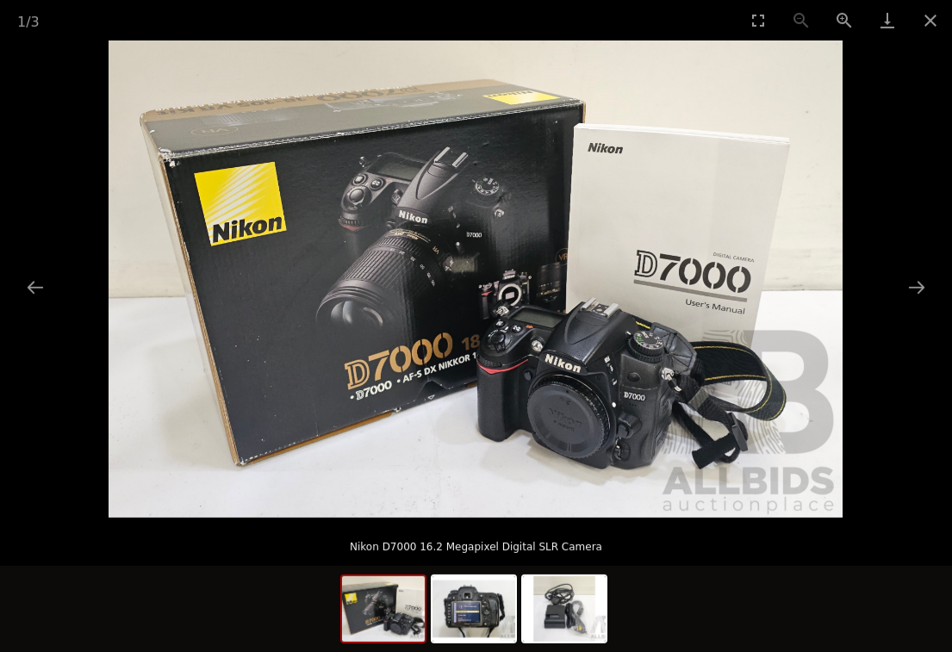
click at [922, 28] on button "Close gallery" at bounding box center [930, 20] width 43 height 40
